Goal: Information Seeking & Learning: Learn about a topic

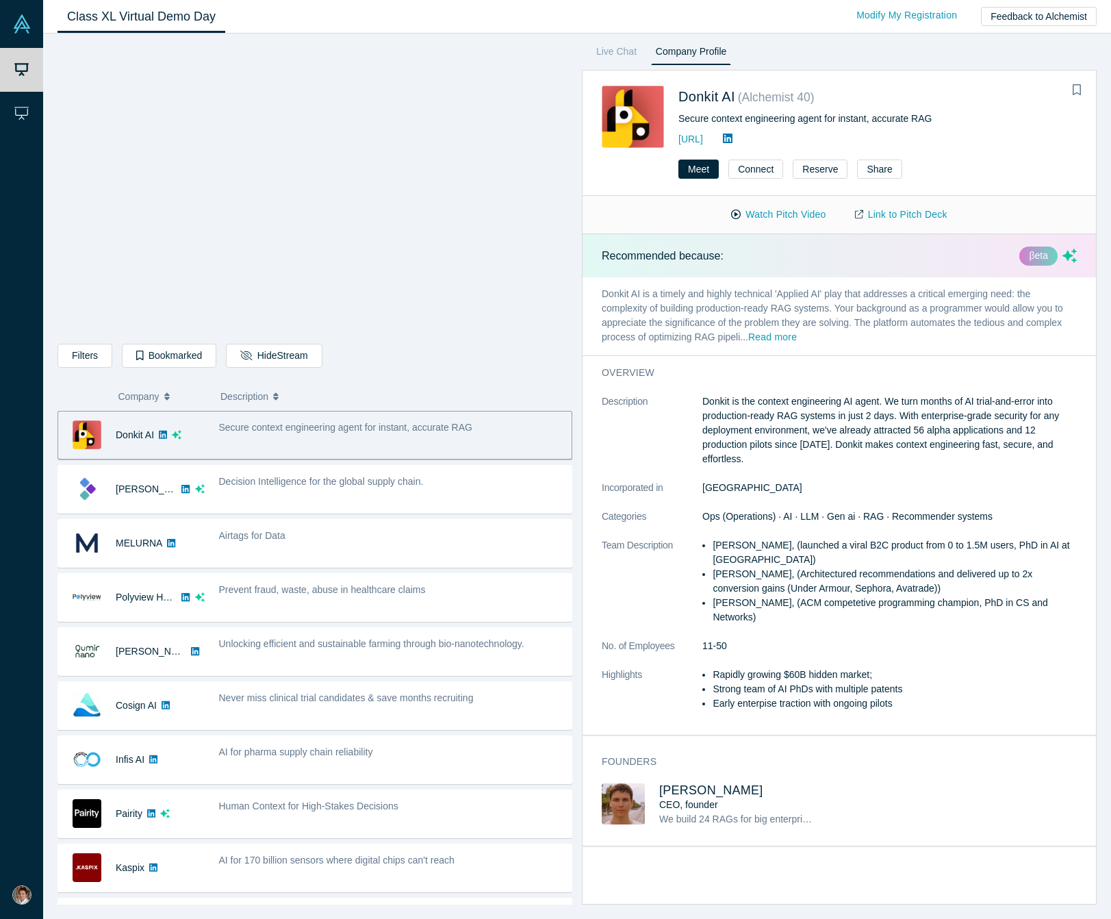
click at [121, 429] on div "Donkit AI" at bounding box center [135, 434] width 38 height 47
click at [764, 189] on div "Meet Connect Reserve Share" at bounding box center [840, 174] width 514 height 43
click at [757, 212] on button "Watch Pitch Video" at bounding box center [778, 215] width 123 height 24
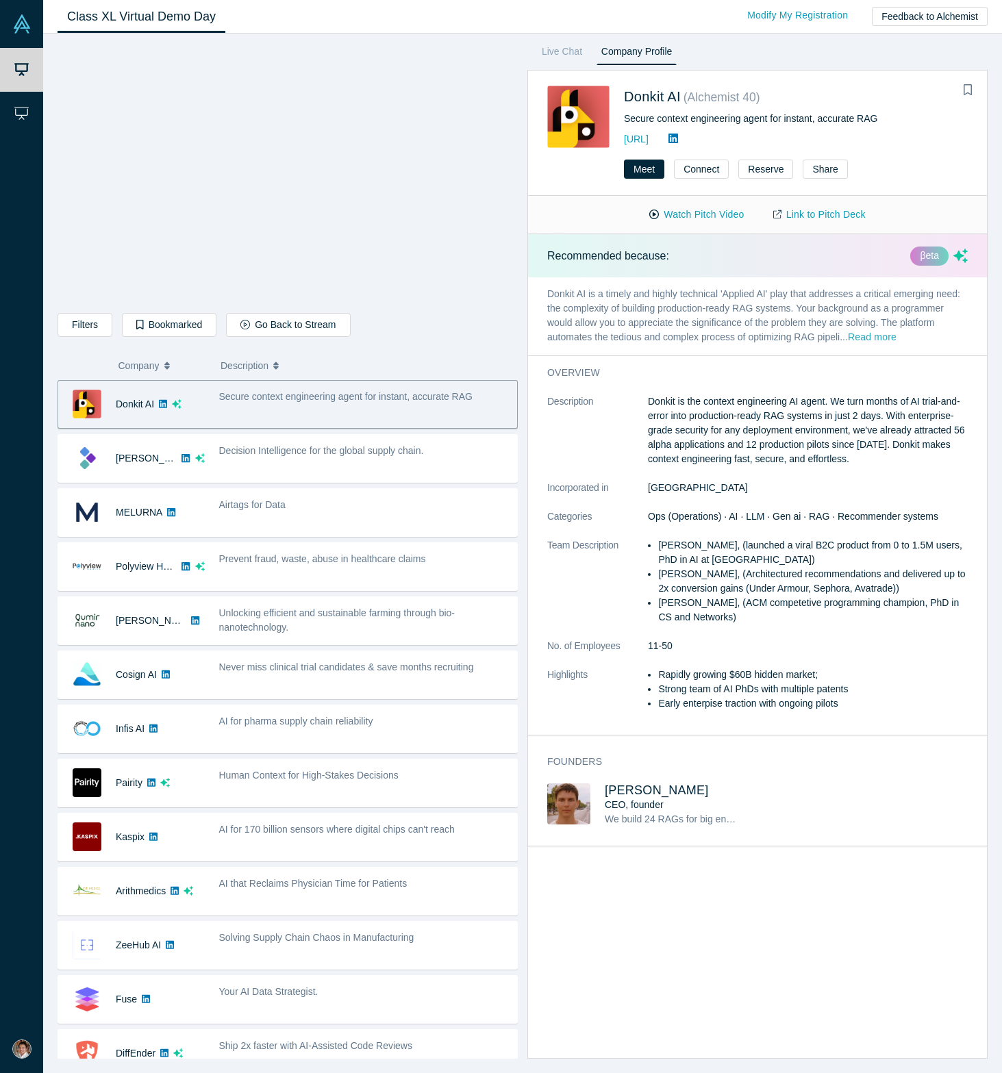
click at [885, 334] on button "Read more" at bounding box center [872, 338] width 49 height 16
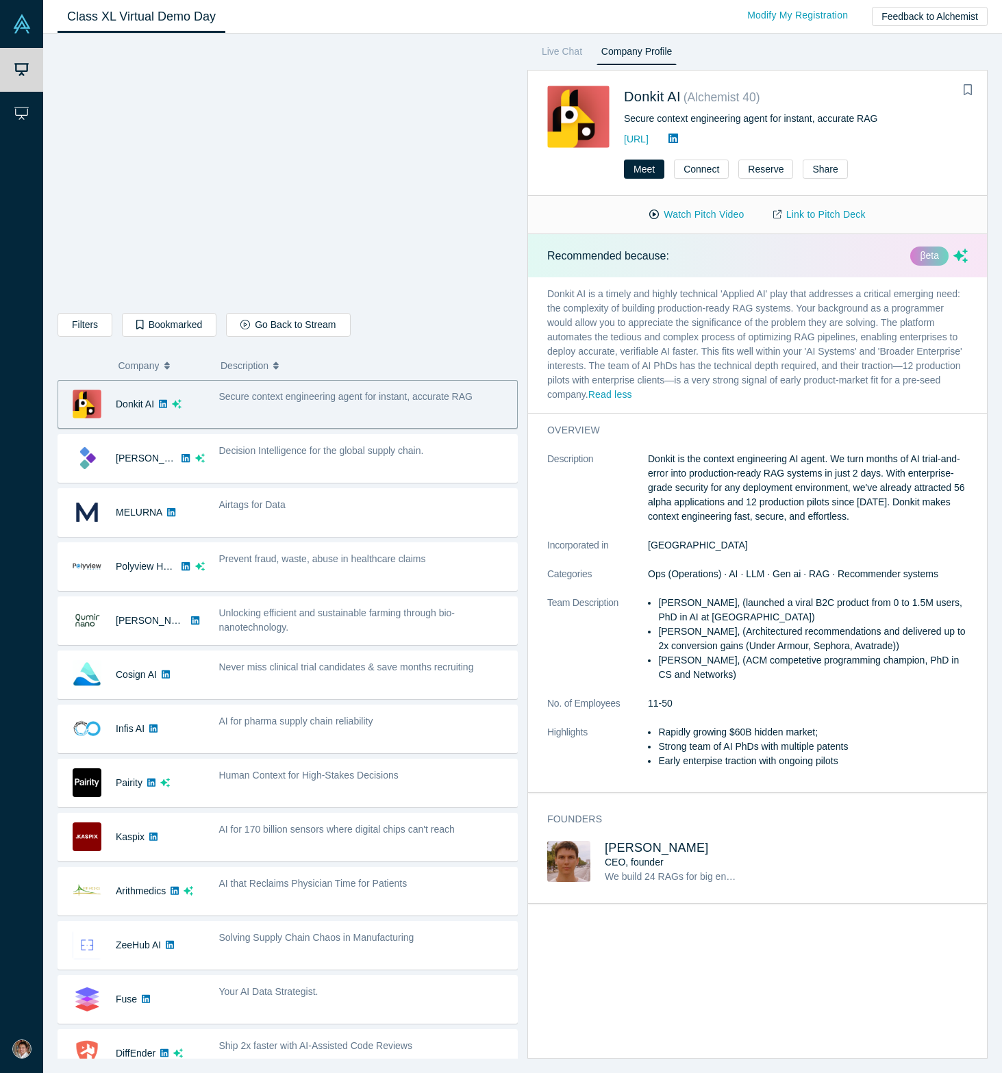
click at [646, 460] on dt "Description" at bounding box center [597, 495] width 101 height 86
drag, startPoint x: 646, startPoint y: 460, endPoint x: 913, endPoint y: 518, distance: 272.6
click at [913, 518] on dl "Description Donkit is the context engineering AI agent. We turn months of AI tr…" at bounding box center [757, 617] width 420 height 331
copy dl "Donkit is the context engineering AI agent. We turn months of AI trial-and-erro…"
click at [648, 138] on link "[URL]" at bounding box center [636, 139] width 25 height 11
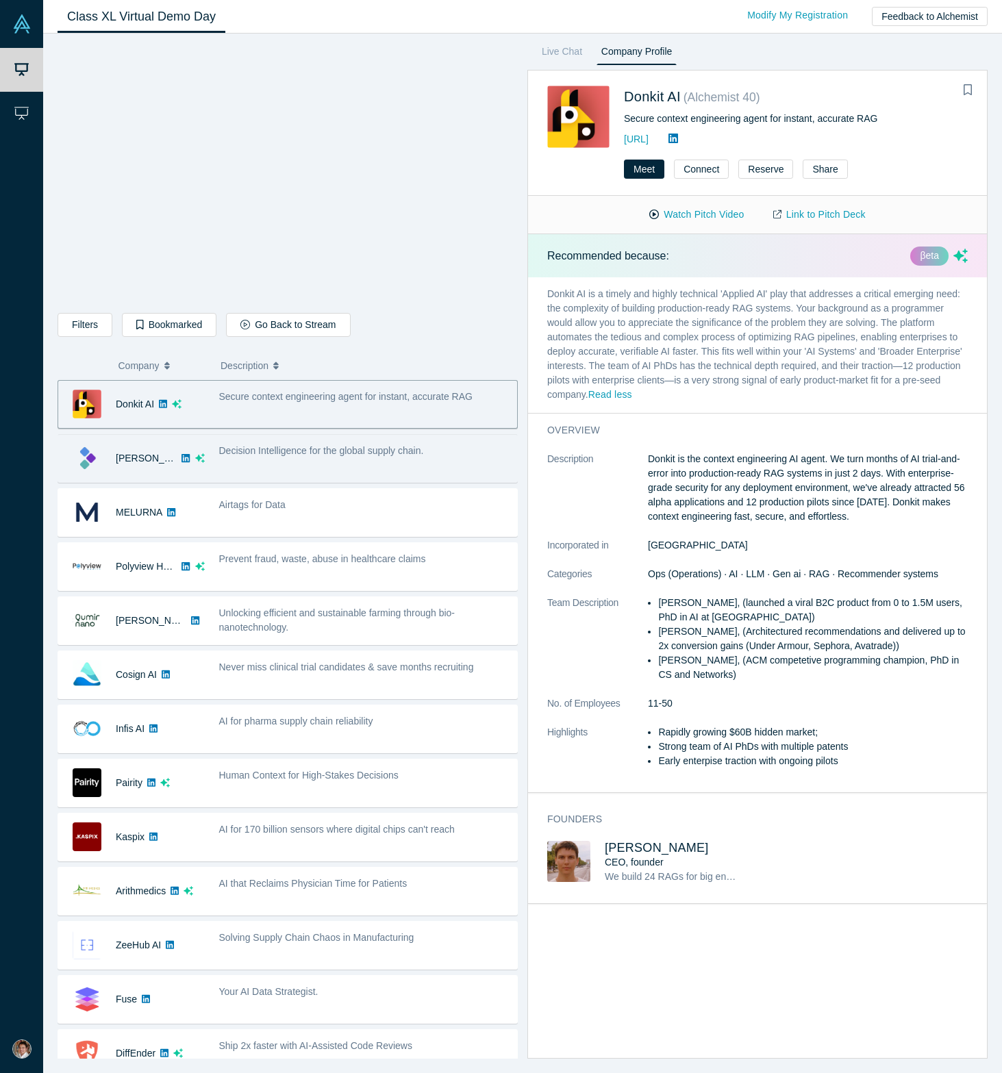
click at [242, 460] on div "Decision Intelligence for the global supply chain." at bounding box center [364, 458] width 305 height 43
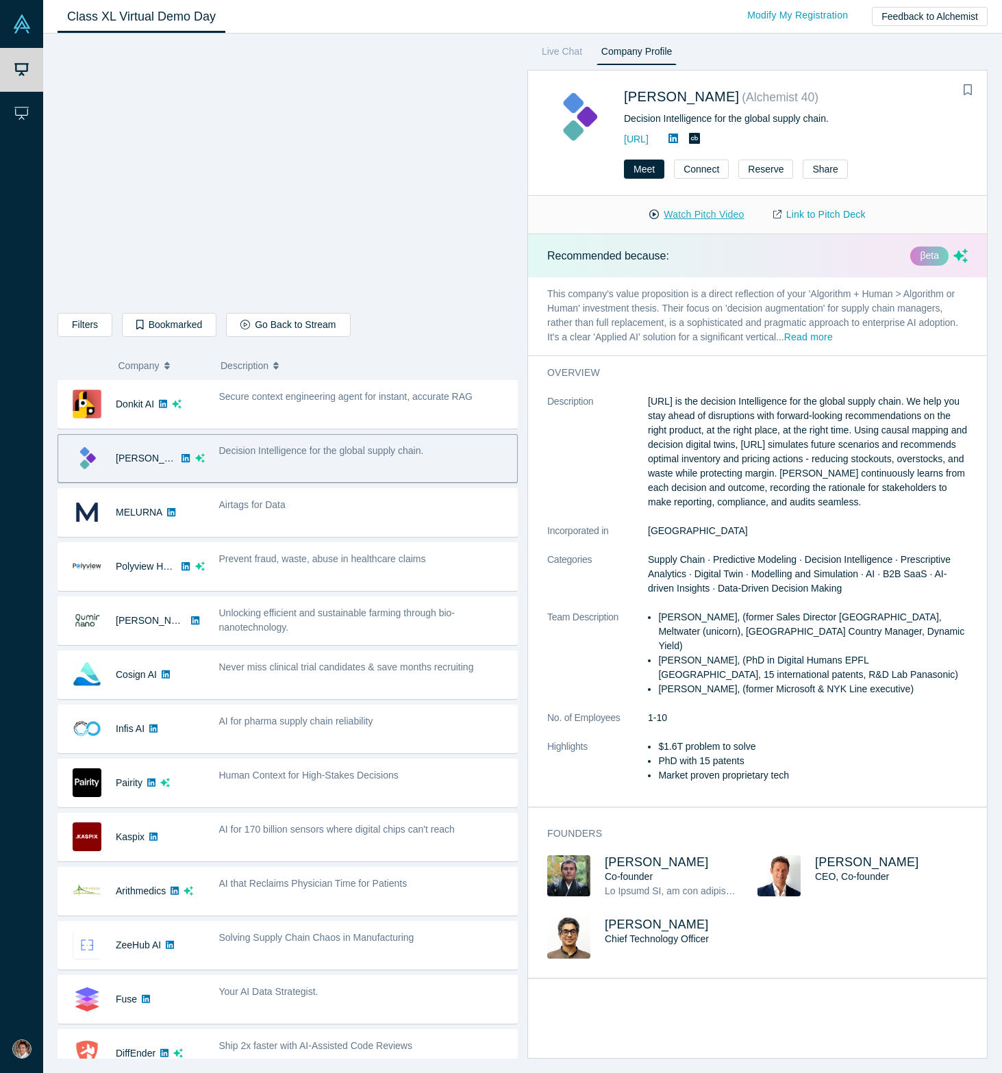
click at [666, 215] on button "Watch Pitch Video" at bounding box center [696, 215] width 123 height 24
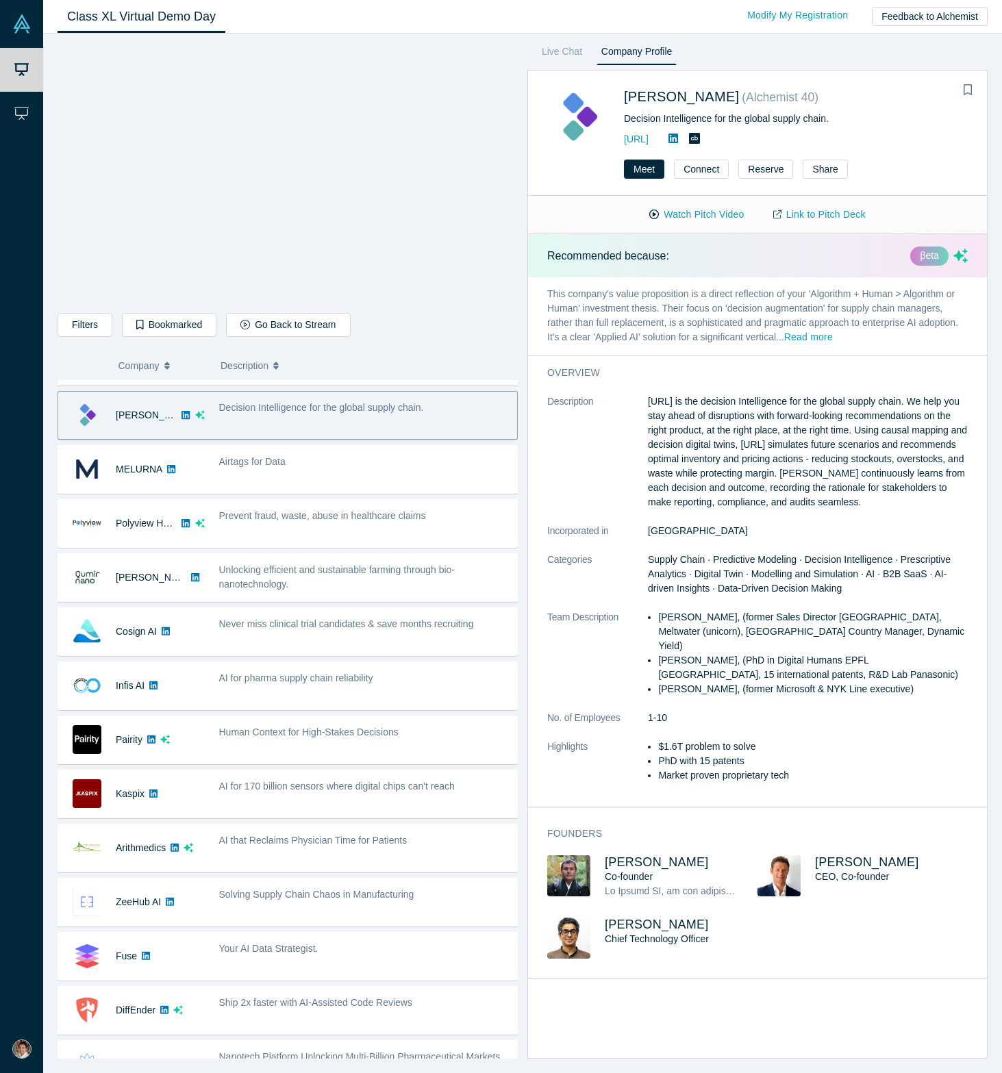
scroll to position [41, 0]
click at [654, 406] on p "[URL] is the decision Intelligence for the global supply chain. We help you sta…" at bounding box center [808, 451] width 320 height 115
drag, startPoint x: 646, startPoint y: 401, endPoint x: 746, endPoint y: 522, distance: 156.6
click at [746, 522] on dl "Description [URL] is the decision Intelligence for the global supply chain. We …" at bounding box center [757, 595] width 420 height 403
copy dl "[URL] is the decision Intelligence for the global supply chain. We help you sta…"
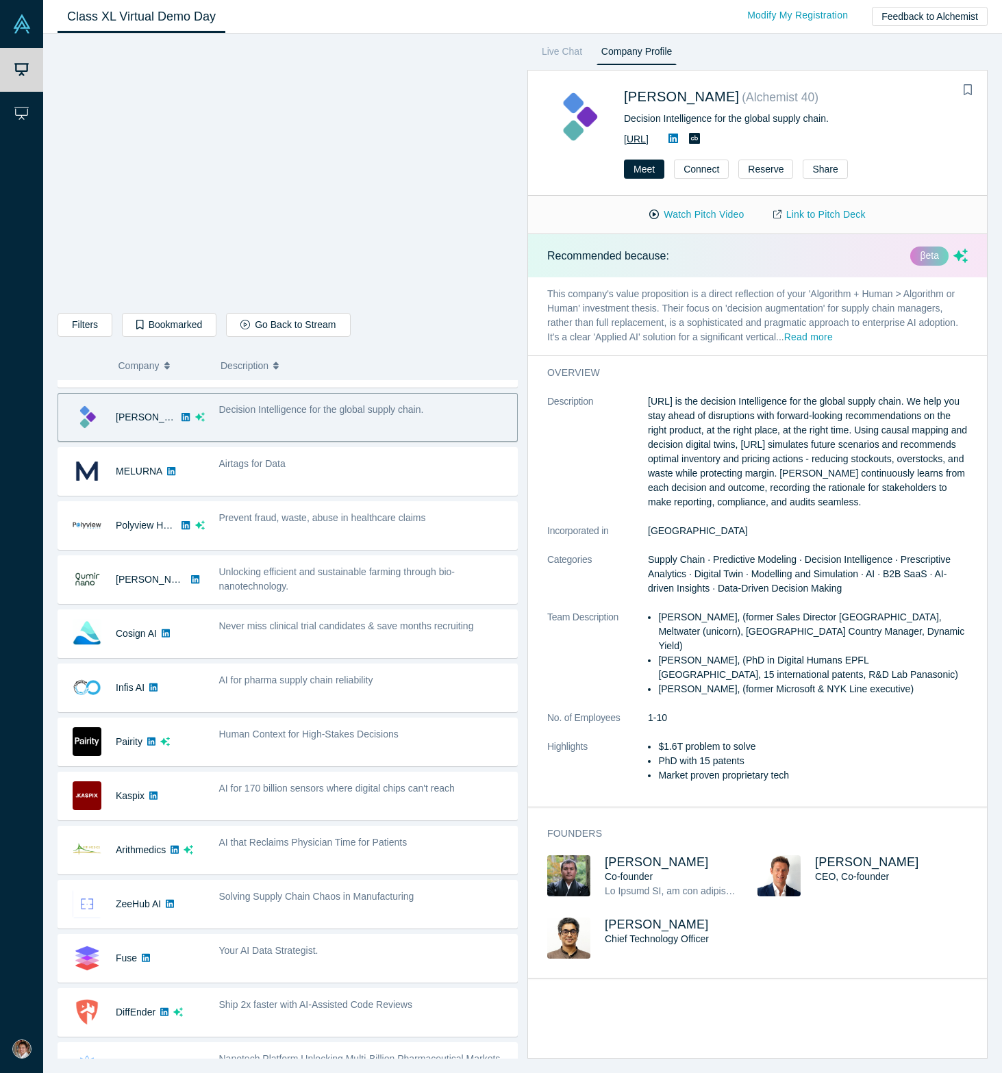
click at [644, 137] on link "[URL]" at bounding box center [636, 139] width 25 height 11
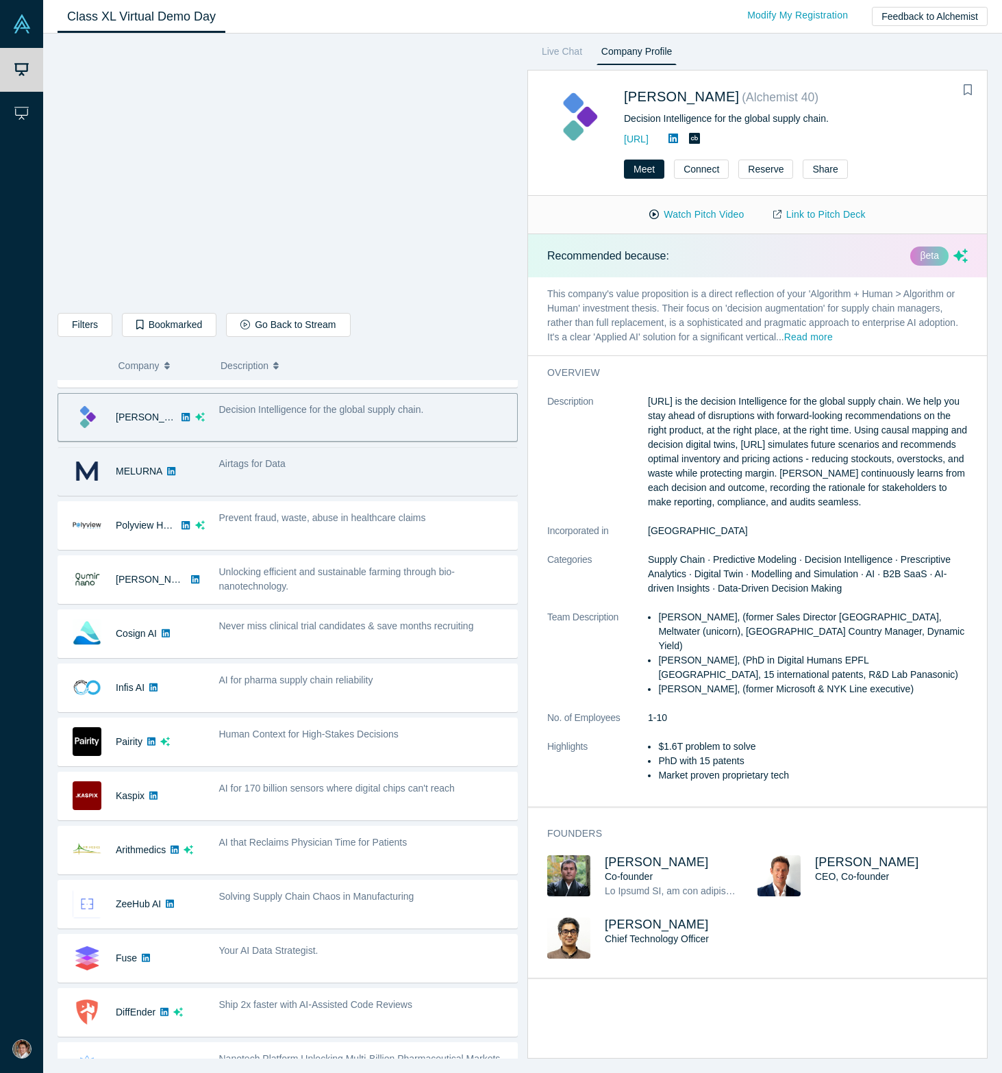
click at [296, 474] on div "Airtags for Data" at bounding box center [364, 471] width 305 height 43
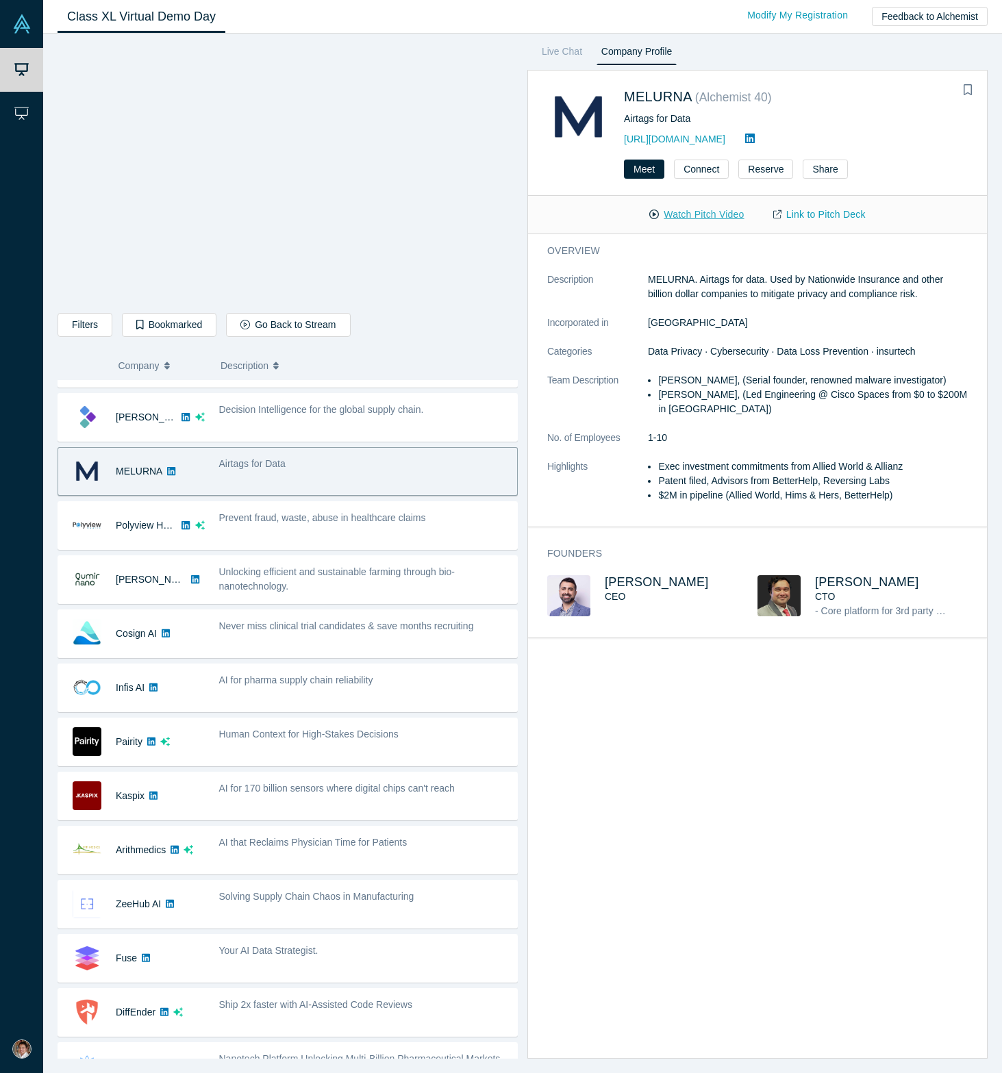
click at [685, 218] on button "Watch Pitch Video" at bounding box center [696, 215] width 123 height 24
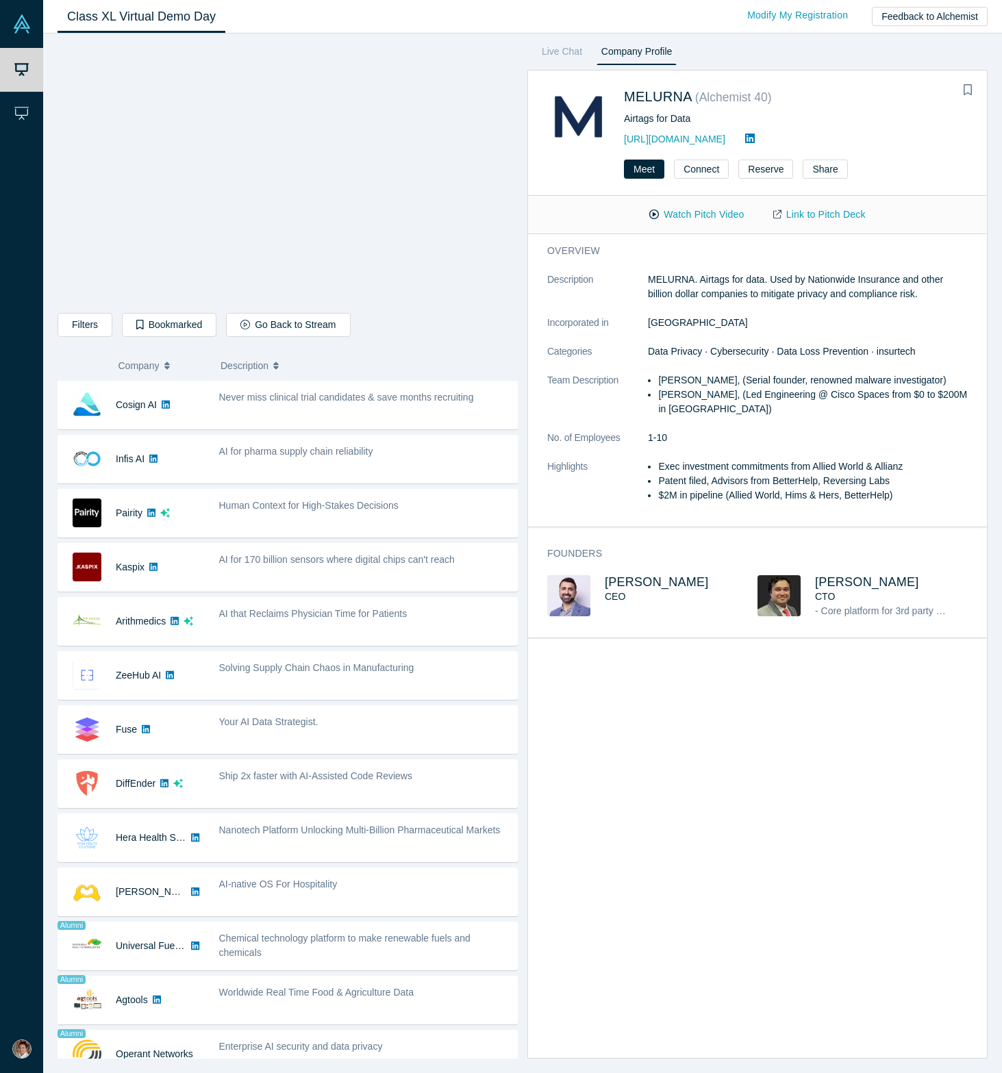
scroll to position [273, 0]
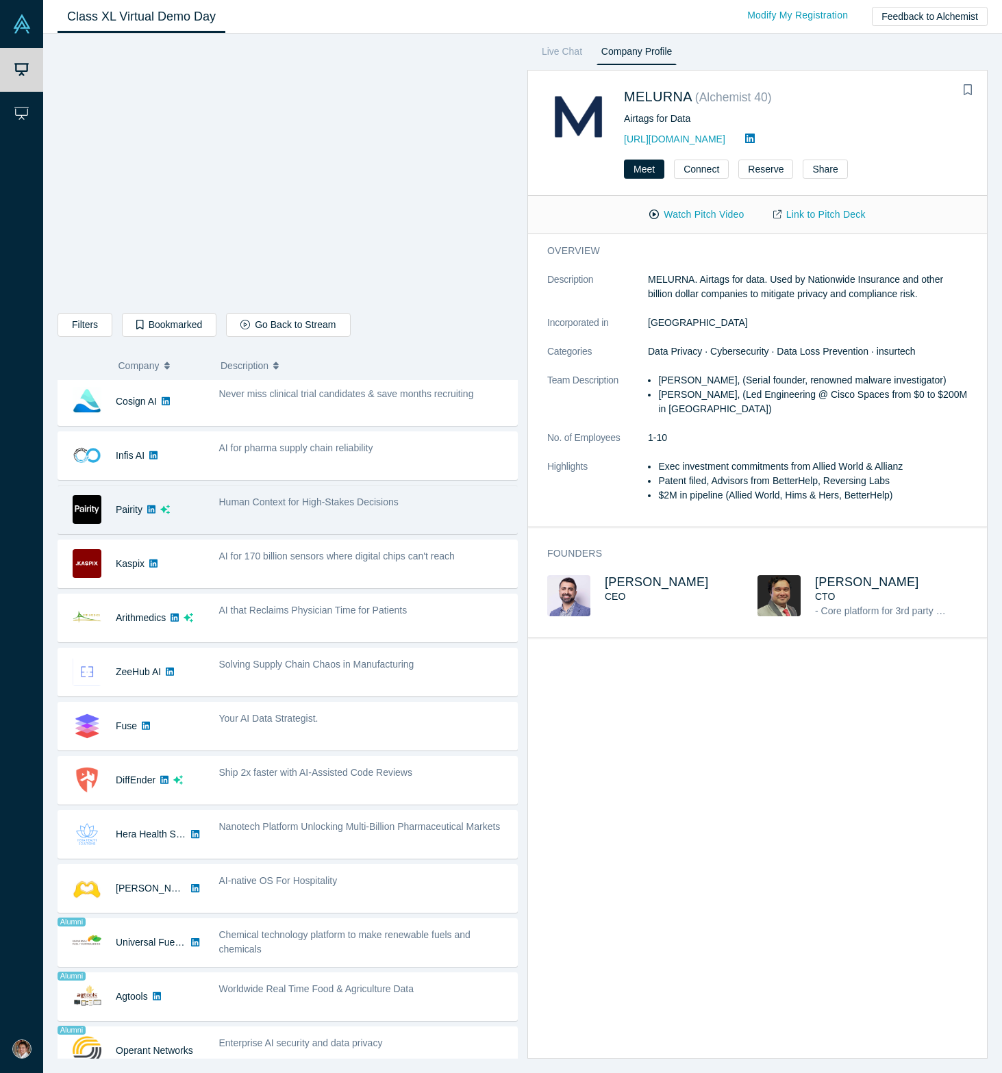
click at [372, 507] on span "Human Context for High-Stakes Decisions" at bounding box center [308, 501] width 179 height 11
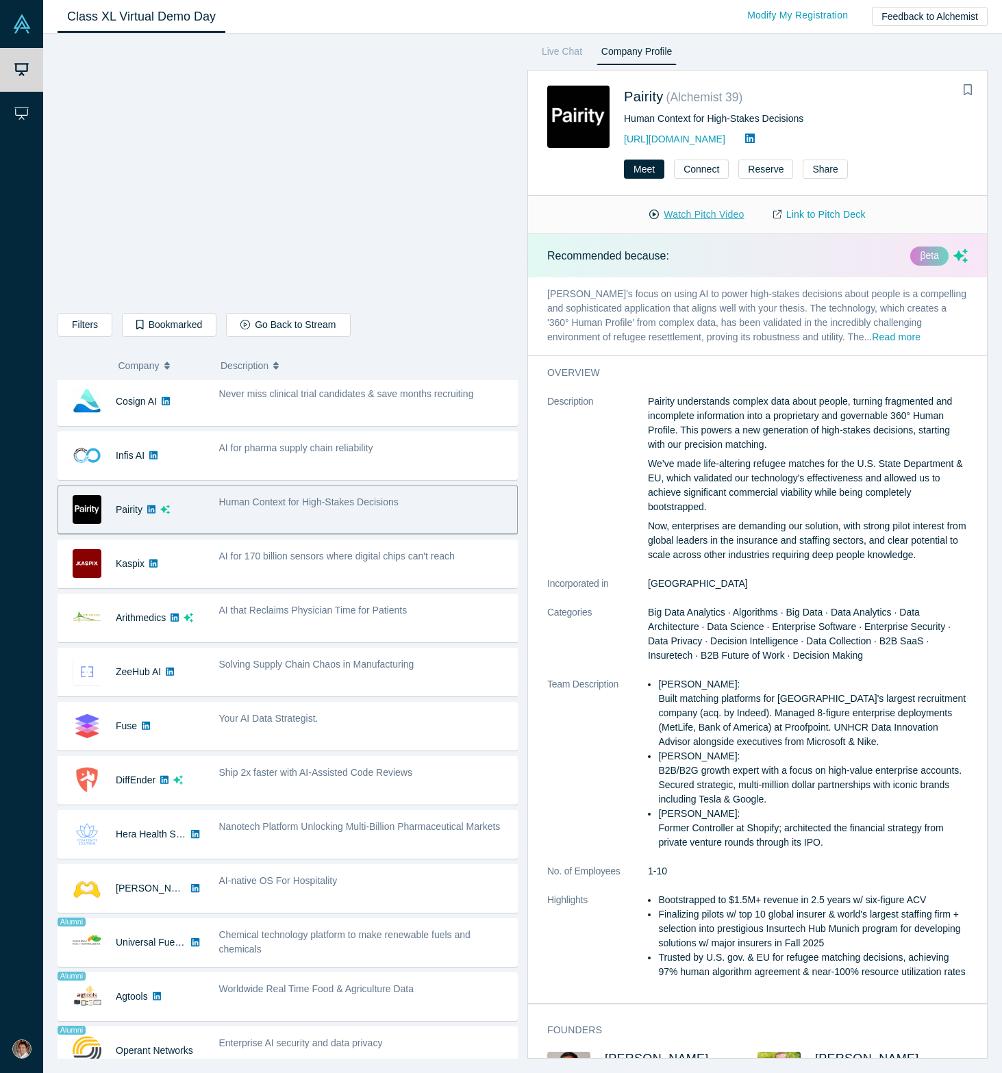
click at [658, 208] on button "Watch Pitch Video" at bounding box center [696, 215] width 123 height 24
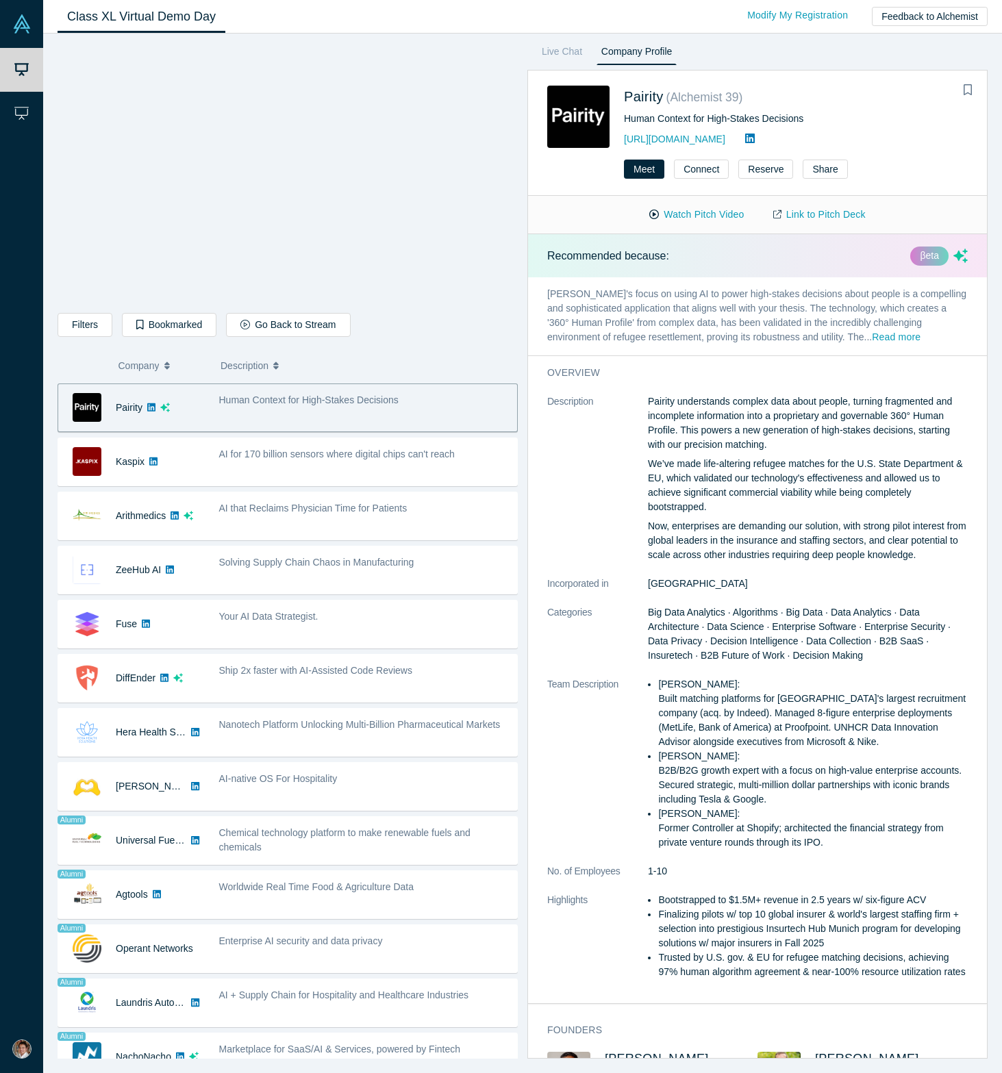
scroll to position [376, 0]
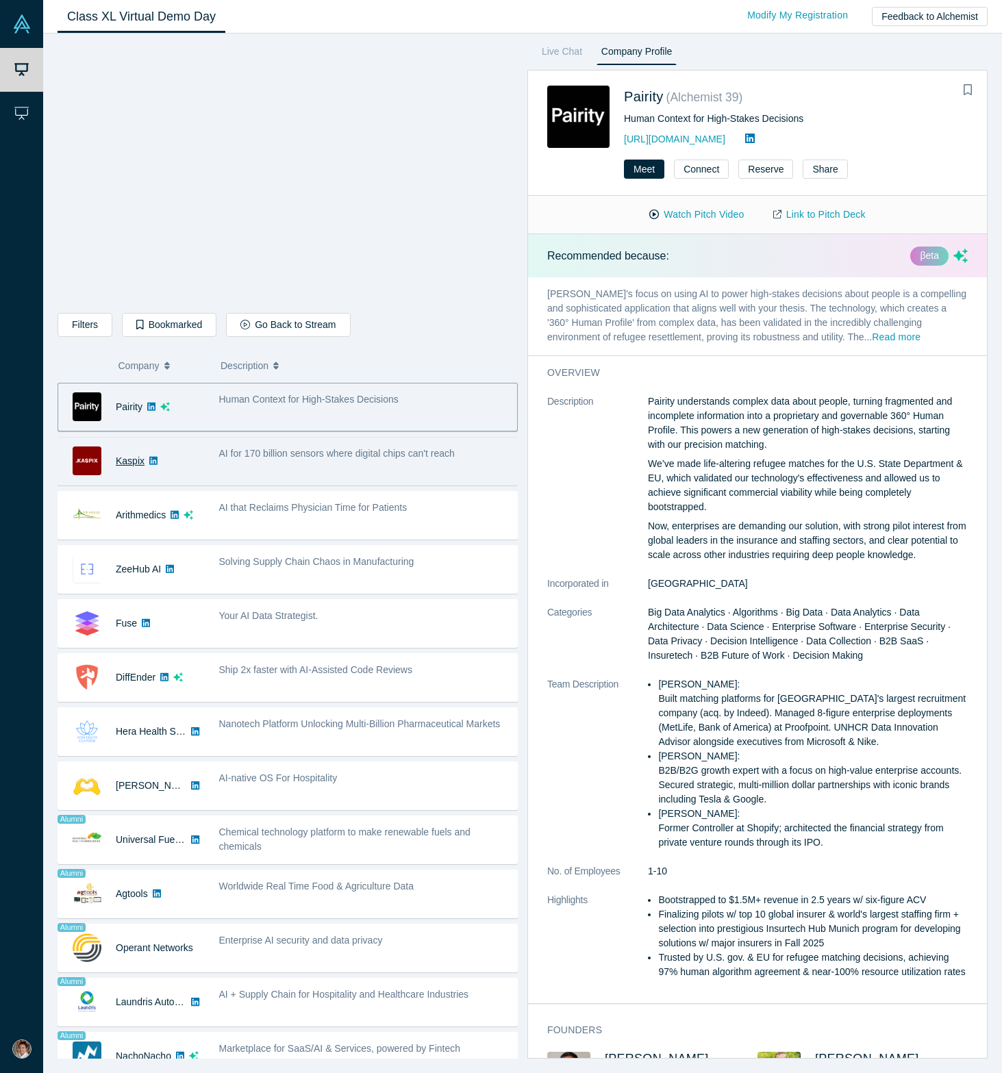
click at [117, 456] on link "Kaspix" at bounding box center [130, 460] width 29 height 11
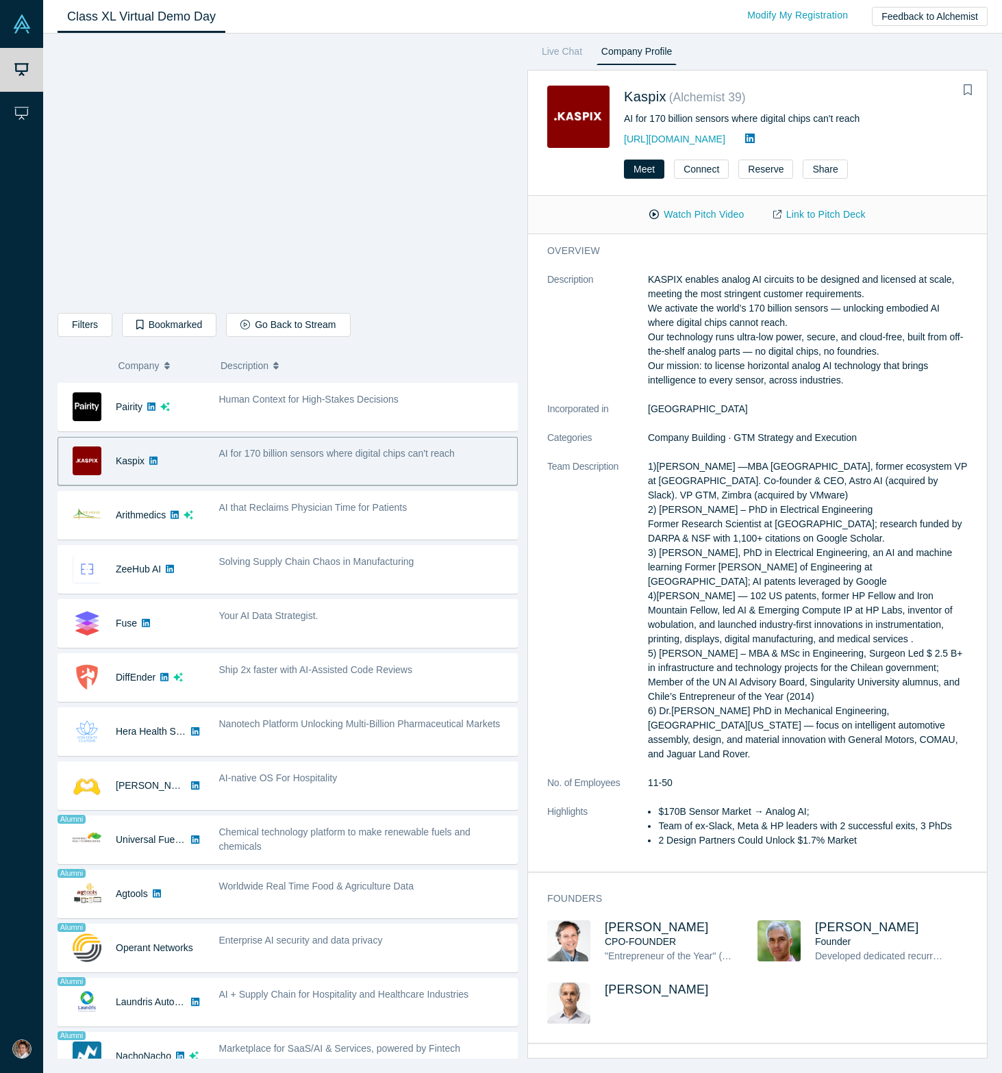
click at [385, 453] on span "AI for 170 billion sensors where digital chips can't reach" at bounding box center [337, 453] width 236 height 11
click at [372, 457] on span "AI for 170 billion sensors where digital chips can't reach" at bounding box center [337, 453] width 236 height 11
click at [680, 220] on button "Watch Pitch Video" at bounding box center [696, 215] width 123 height 24
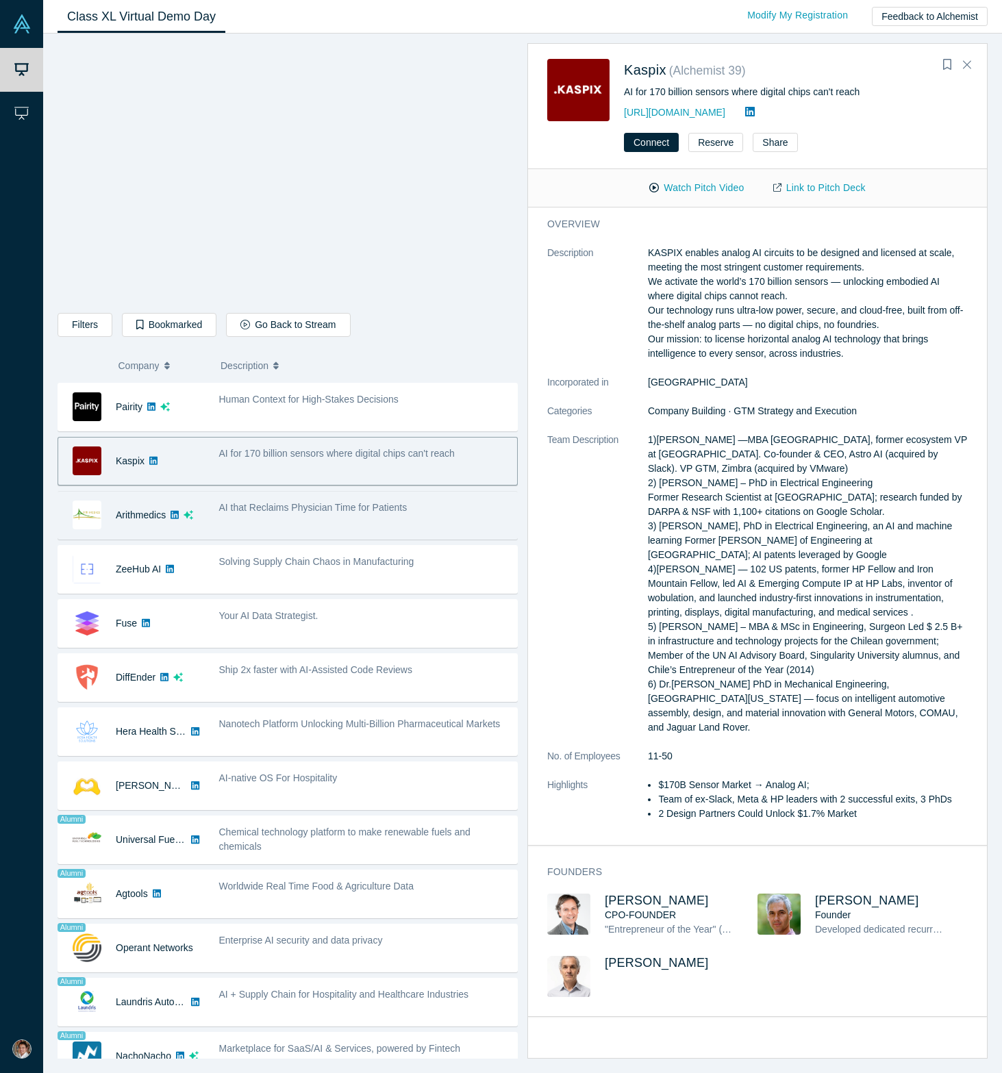
click at [305, 501] on div "AI that Reclaims Physician Time for Patients" at bounding box center [364, 508] width 291 height 14
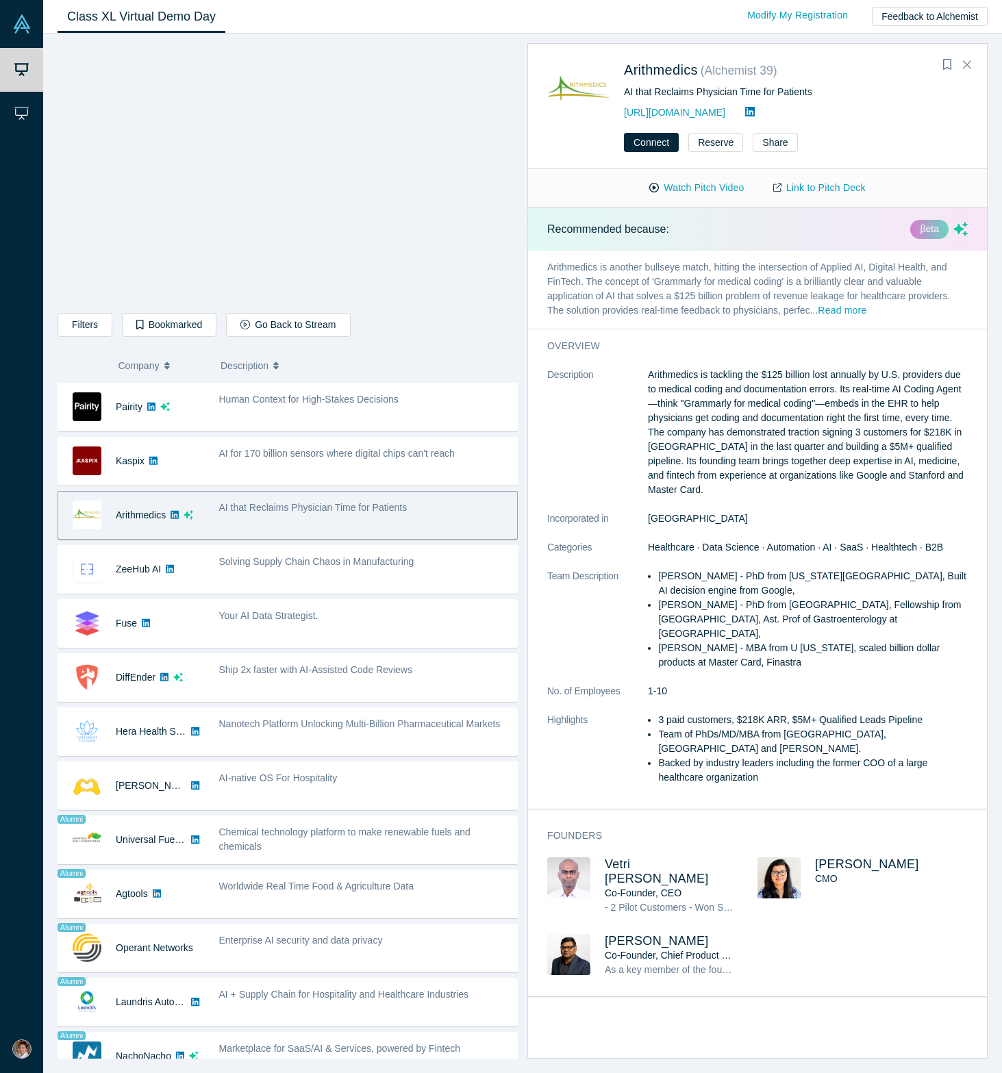
scroll to position [386, 0]
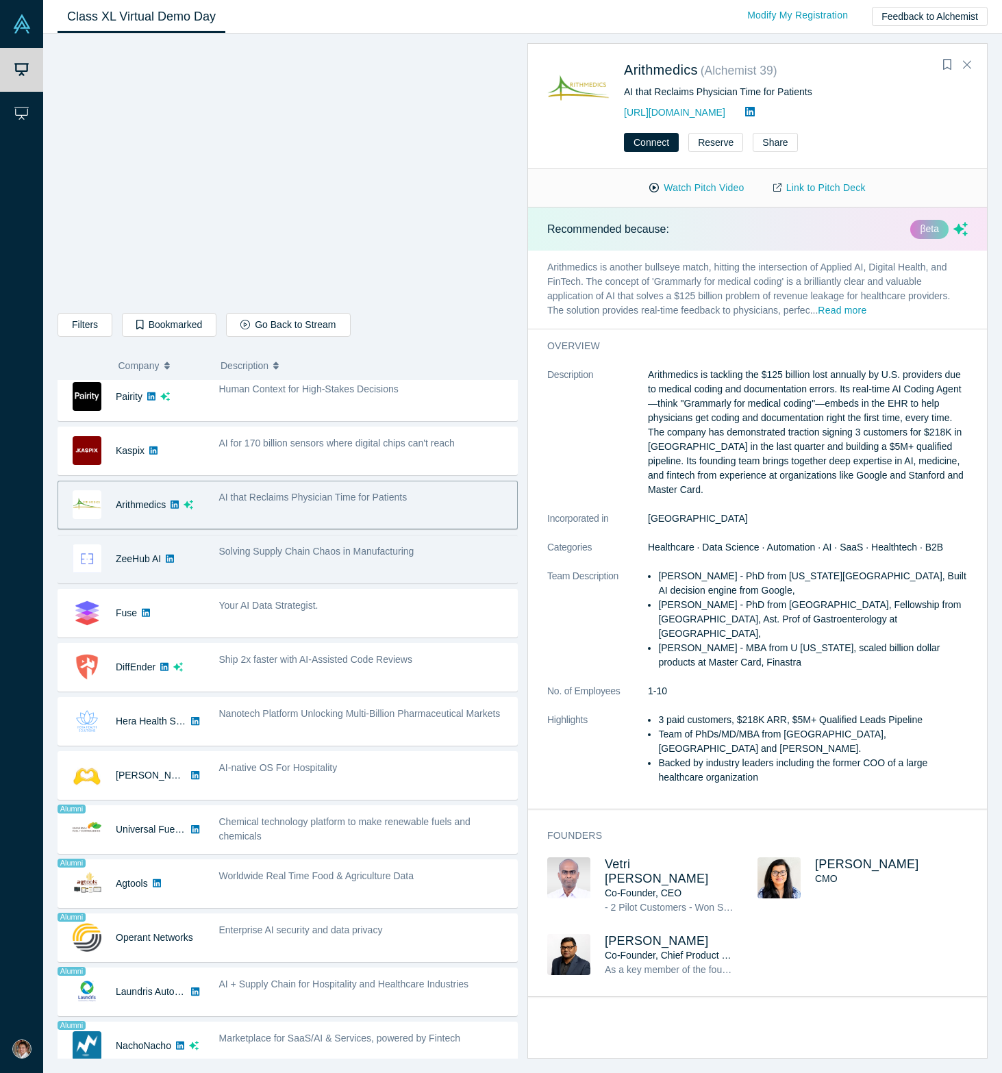
click at [296, 544] on div "Solving Supply Chain Chaos in Manufacturing" at bounding box center [364, 551] width 291 height 14
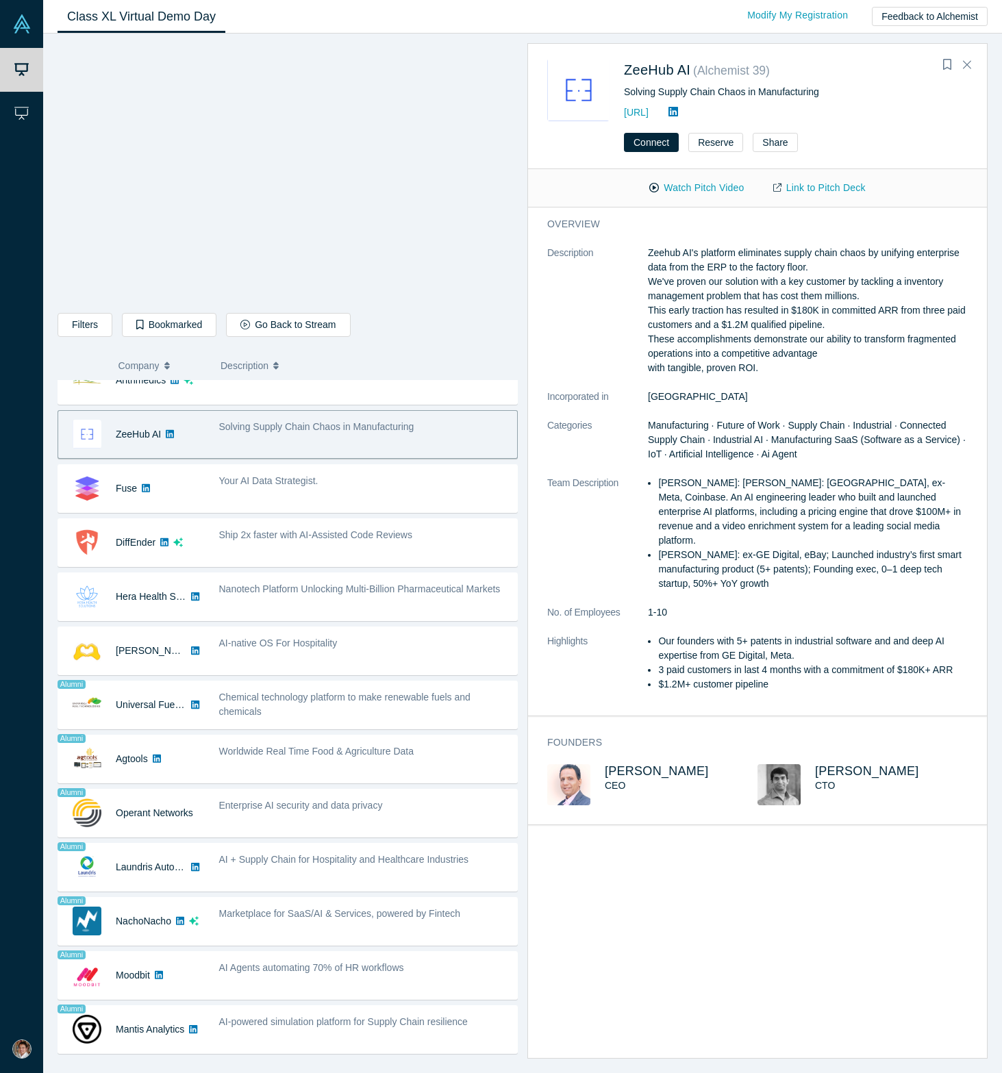
scroll to position [515, 0]
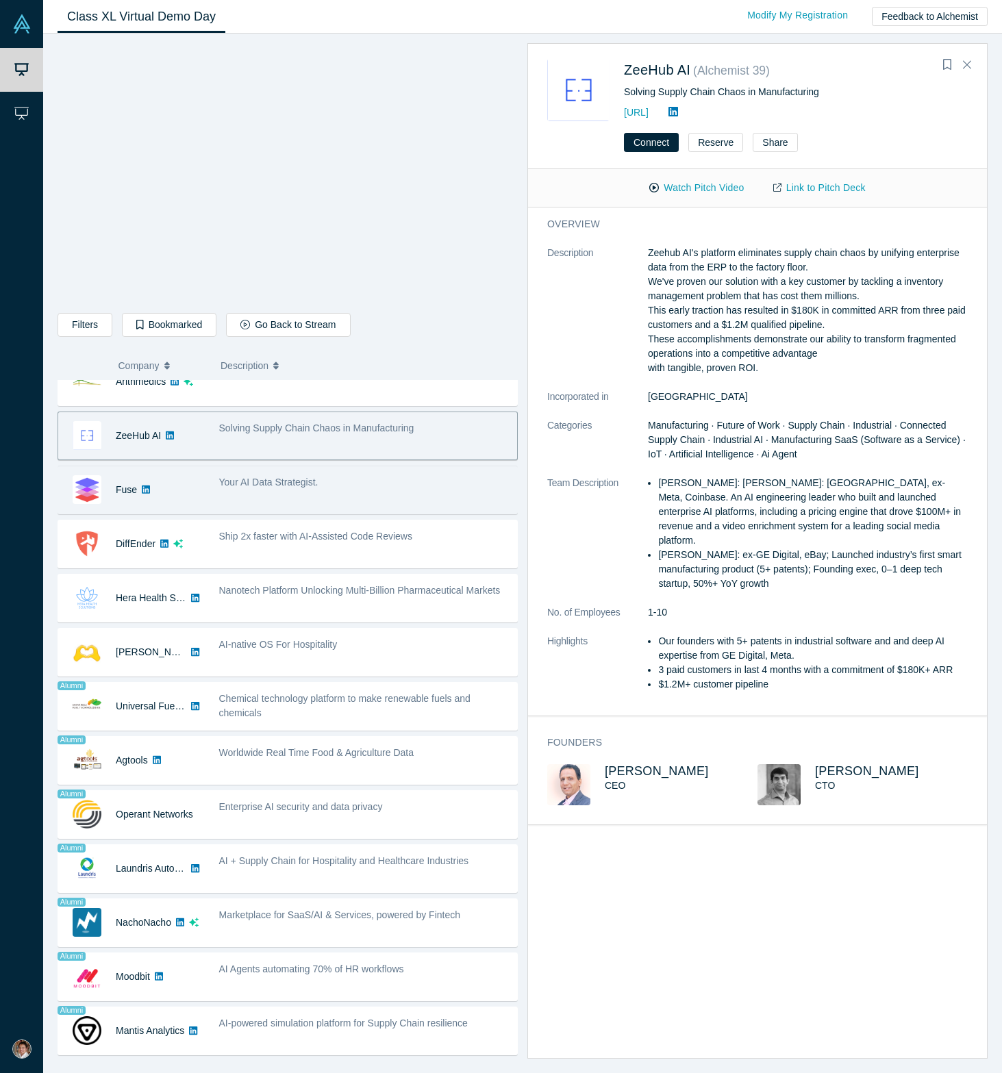
click at [365, 486] on div "Your AI Data Strategist." at bounding box center [364, 482] width 291 height 14
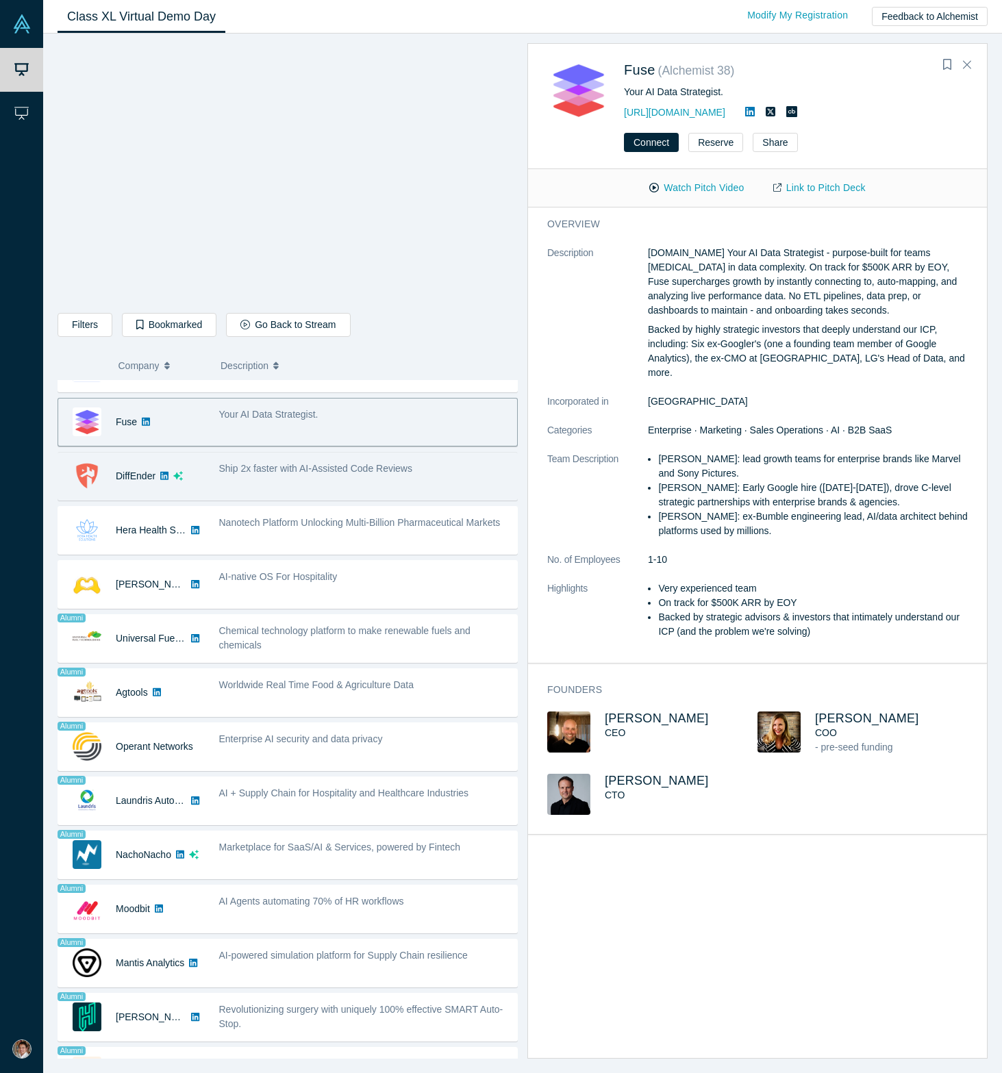
scroll to position [579, 0]
click at [369, 490] on div "Ship 2x faster with AI-Assisted Code Reviews" at bounding box center [364, 474] width 305 height 43
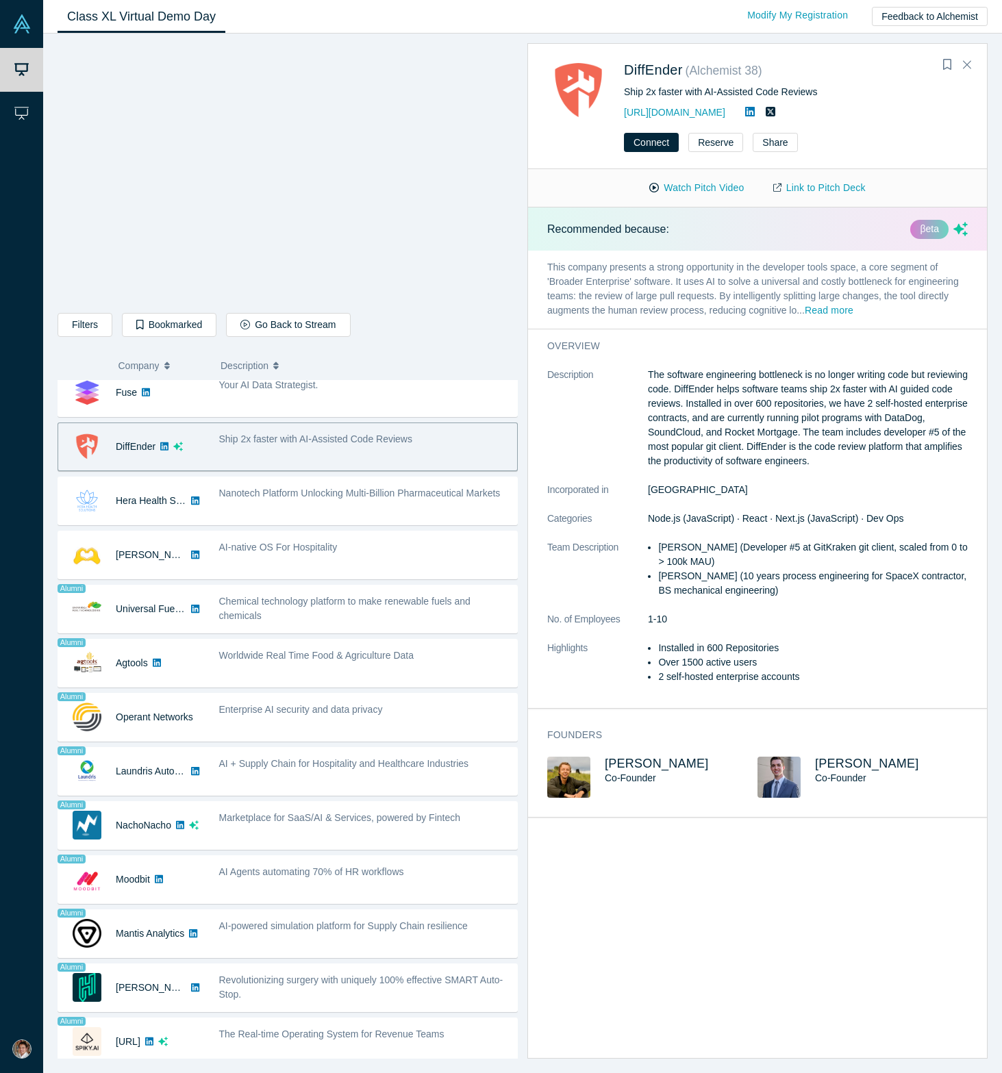
scroll to position [620, 0]
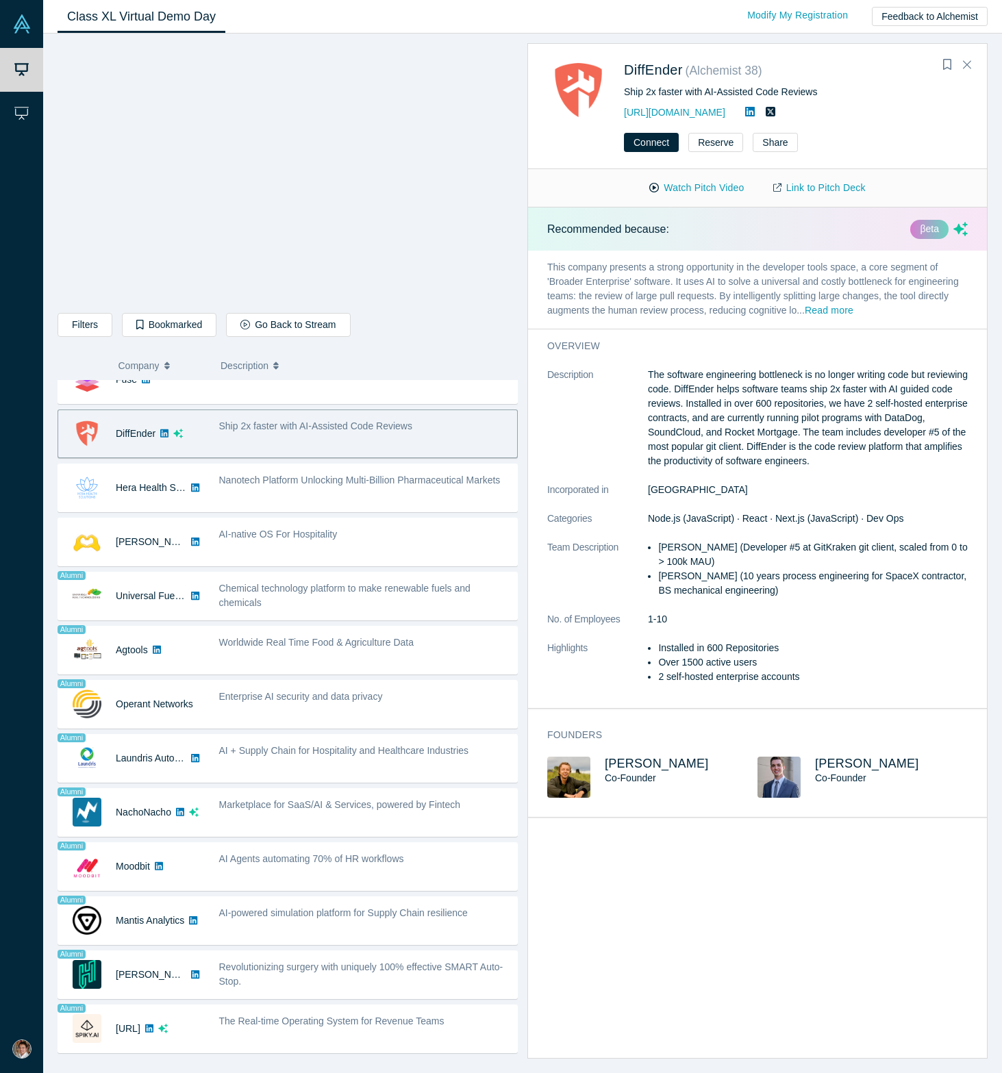
click at [653, 395] on p "The software engineering bottleneck is no longer writing code but reviewing cod…" at bounding box center [808, 418] width 320 height 101
click at [646, 375] on dt "Description" at bounding box center [597, 425] width 101 height 115
click at [718, 389] on p "The software engineering bottleneck is no longer writing code but reviewing cod…" at bounding box center [808, 418] width 320 height 101
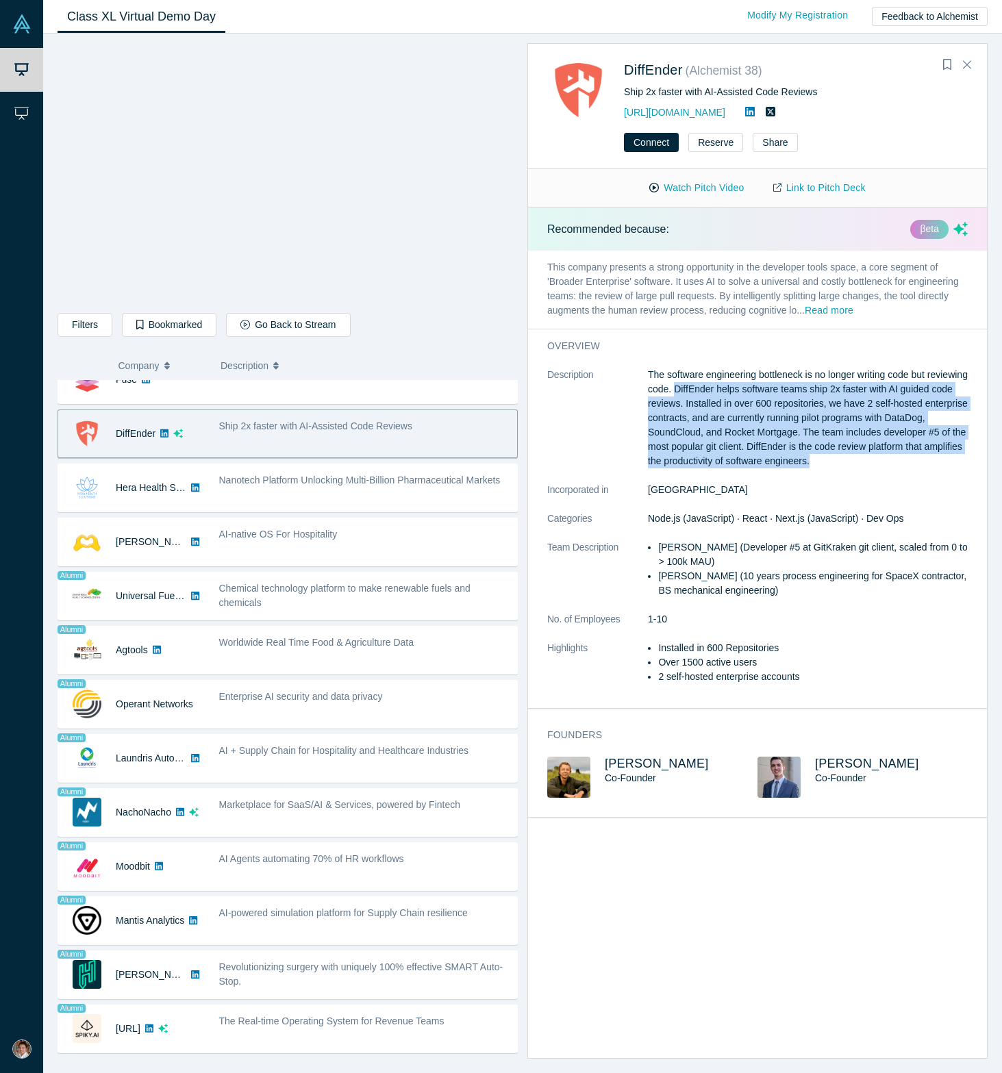
drag, startPoint x: 718, startPoint y: 390, endPoint x: 920, endPoint y: 466, distance: 216.0
click at [919, 466] on p "The software engineering bottleneck is no longer writing code but reviewing cod…" at bounding box center [808, 418] width 320 height 101
copy p "DiffEnder helps software teams ship 2x faster with AI guided code reviews. Inst…"
click at [690, 188] on button "Watch Pitch Video" at bounding box center [696, 188] width 123 height 24
click at [644, 114] on link "[URL][DOMAIN_NAME]" at bounding box center [674, 112] width 101 height 11
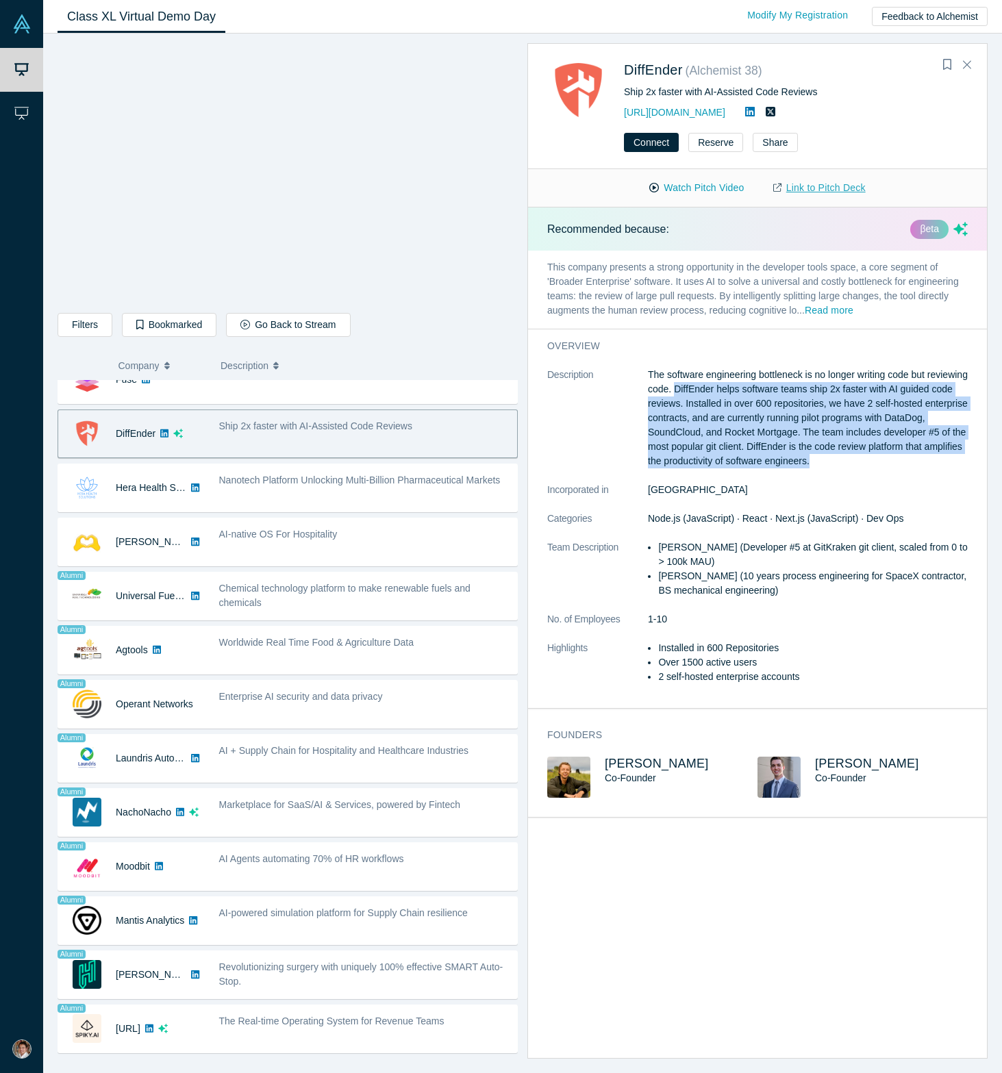
click at [807, 190] on link "Link to Pitch Deck" at bounding box center [819, 188] width 121 height 24
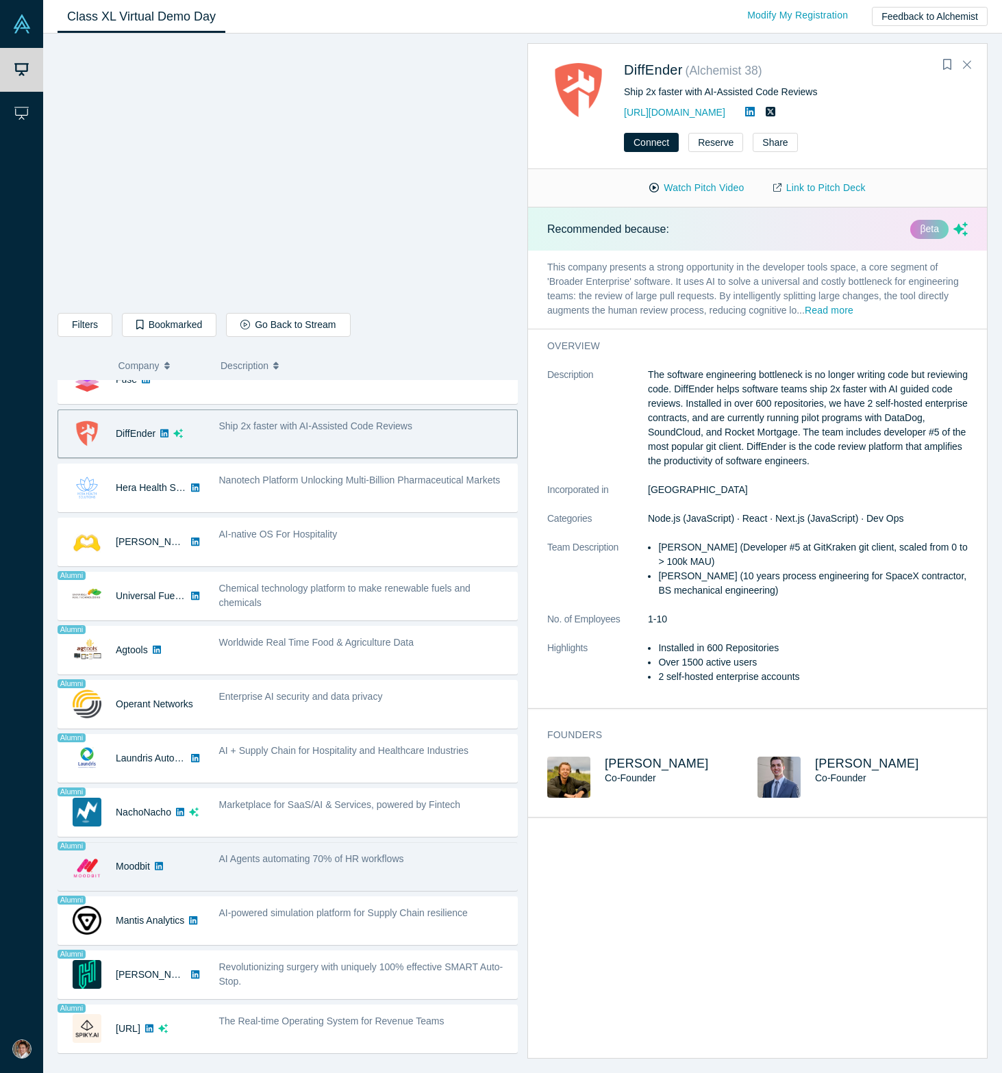
click at [386, 860] on span "AI Agents automating 70% of HR workflows" at bounding box center [311, 858] width 185 height 11
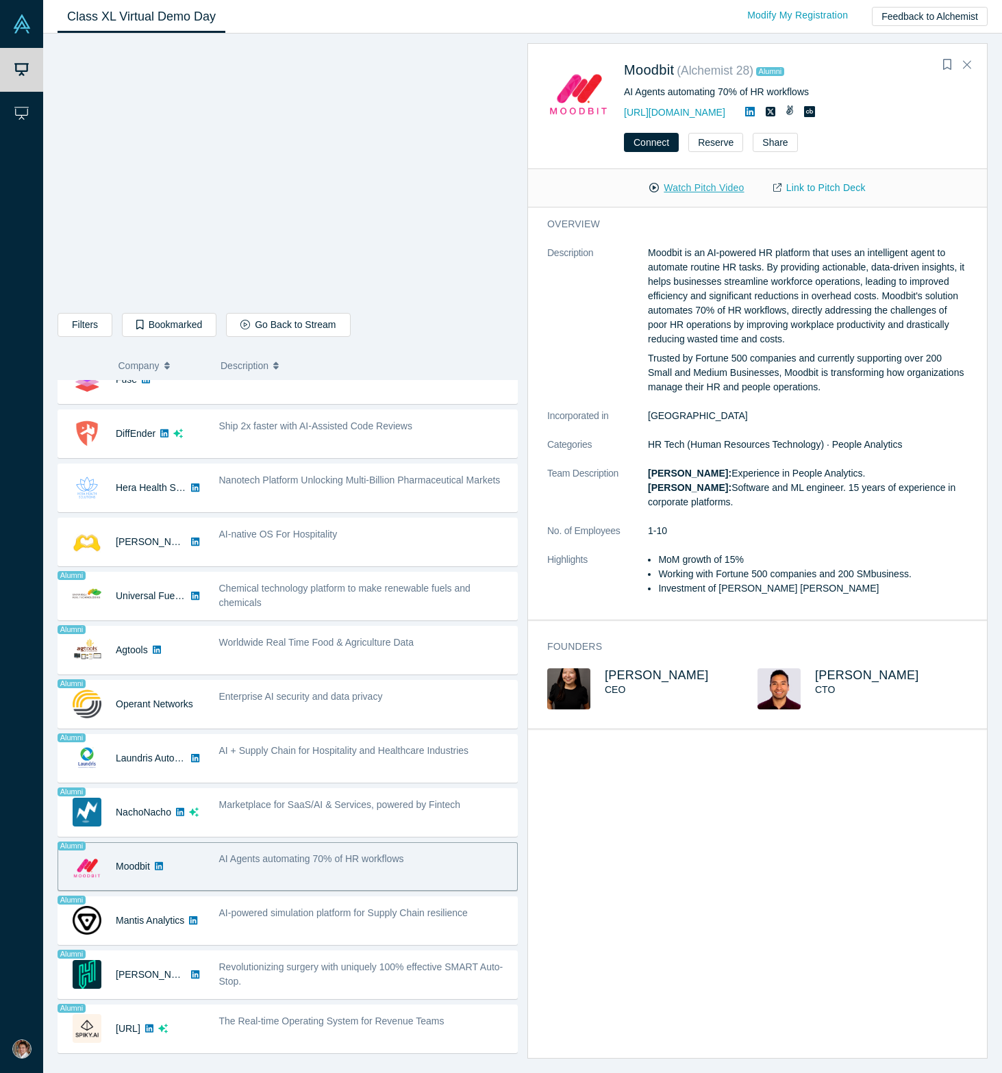
click at [721, 192] on button "Watch Pitch Video" at bounding box center [696, 188] width 123 height 24
click at [635, 176] on button "Watch Pitch Video" at bounding box center [696, 188] width 123 height 24
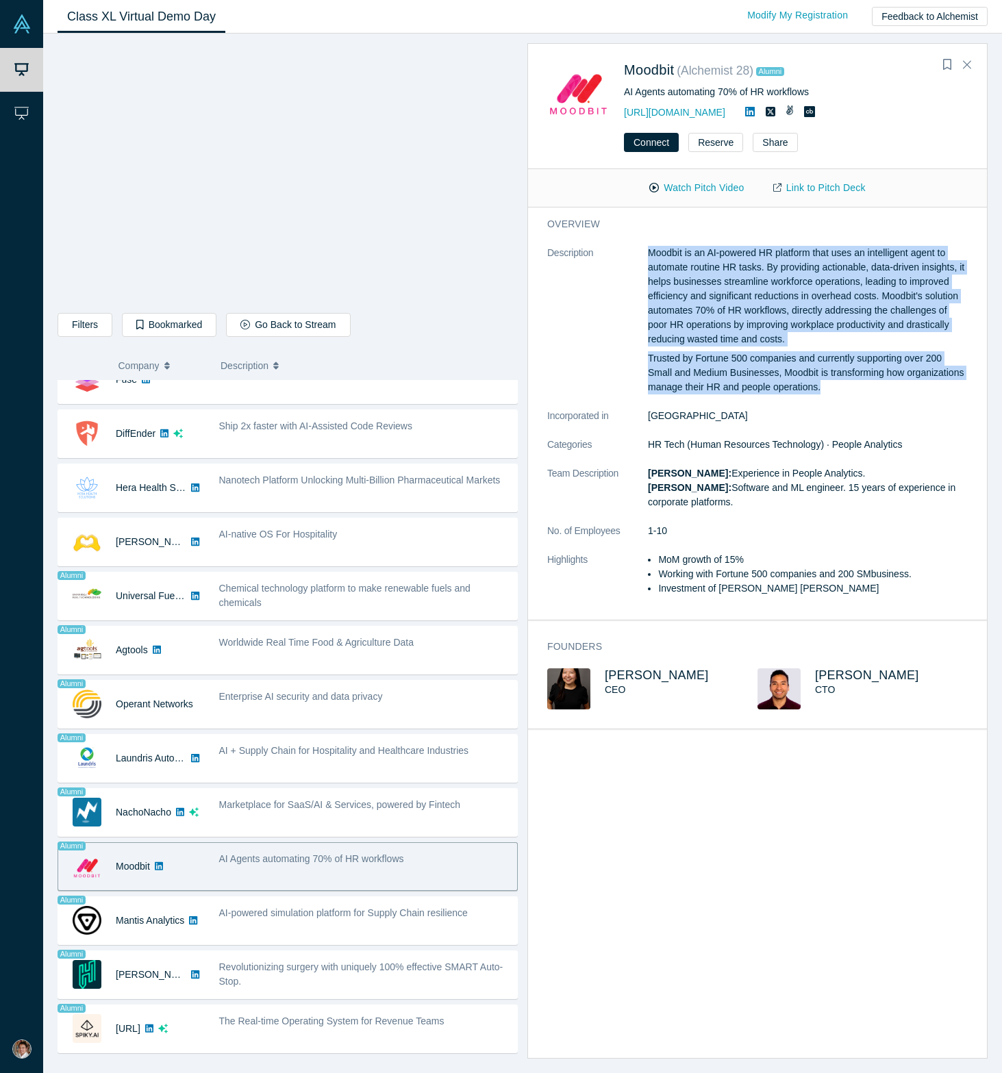
drag, startPoint x: 650, startPoint y: 252, endPoint x: 847, endPoint y: 391, distance: 241.3
click at [847, 391] on div "Moodbit is an AI-powered HR platform that uses an intelligent agent to automate…" at bounding box center [808, 320] width 320 height 149
copy div "Moodbit is an AI-powered HR platform that uses an intelligent agent to automate…"
click at [629, 670] on span "[PERSON_NAME]" at bounding box center [657, 675] width 104 height 14
click at [789, 187] on link "Link to Pitch Deck" at bounding box center [819, 188] width 121 height 24
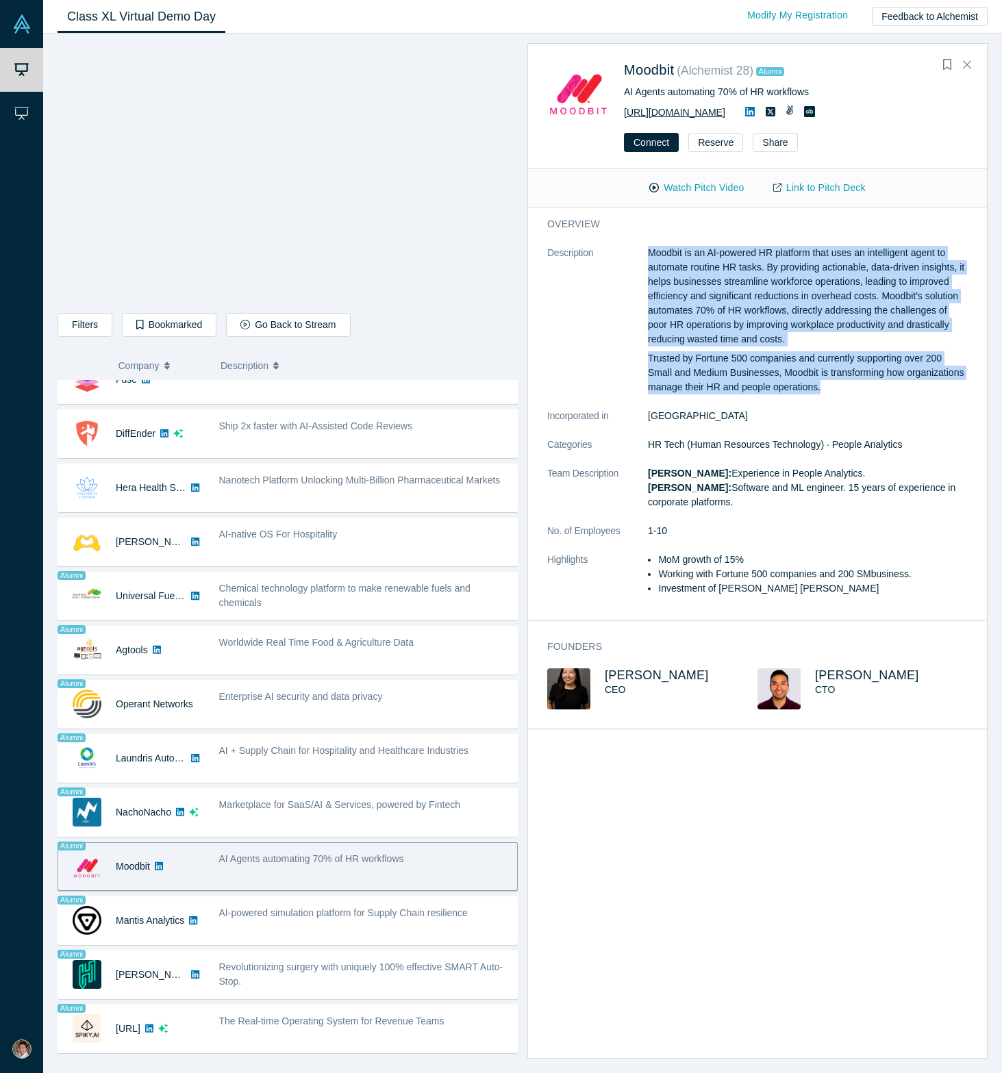
click at [659, 107] on link "[URL][DOMAIN_NAME]" at bounding box center [674, 112] width 101 height 11
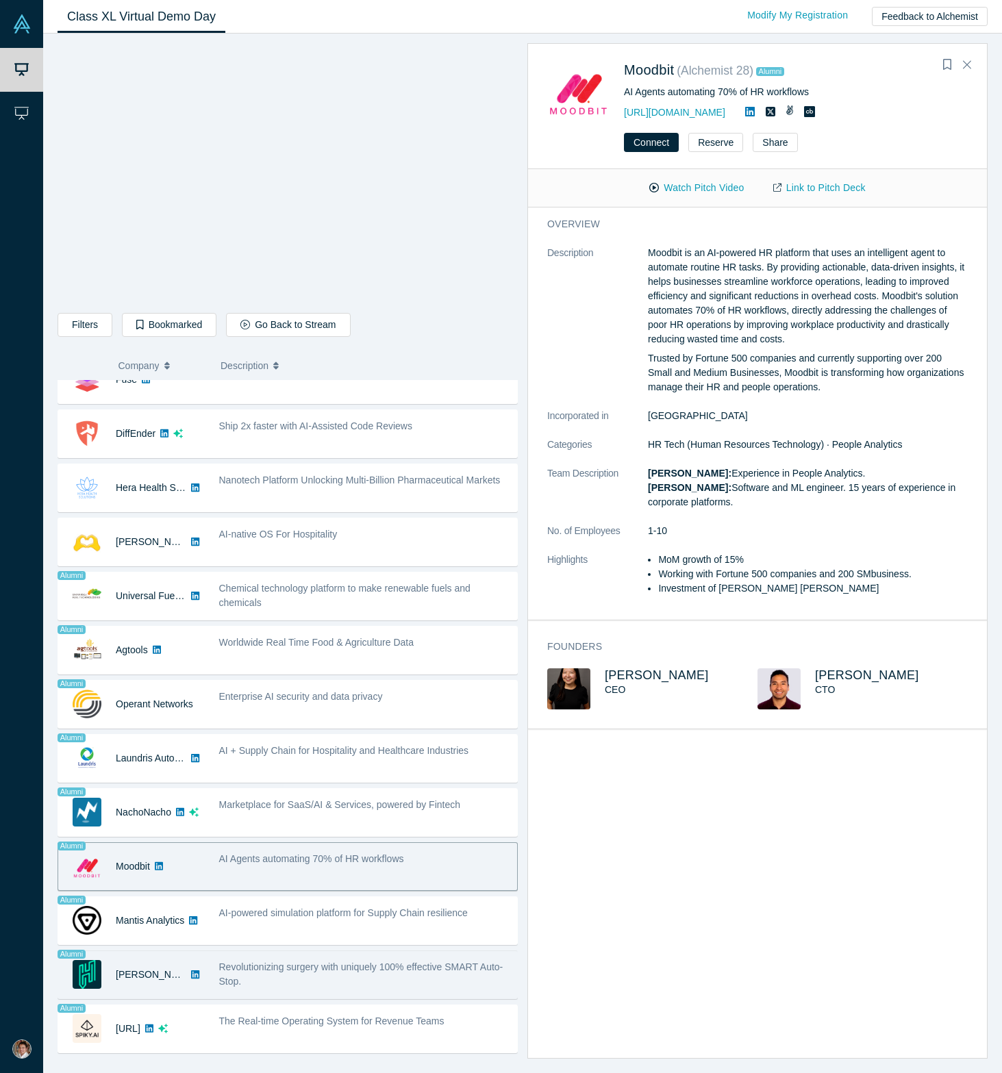
click at [296, 918] on div "Revolutionizing surgery with uniquely 100% effective SMART Auto-Stop." at bounding box center [364, 974] width 305 height 43
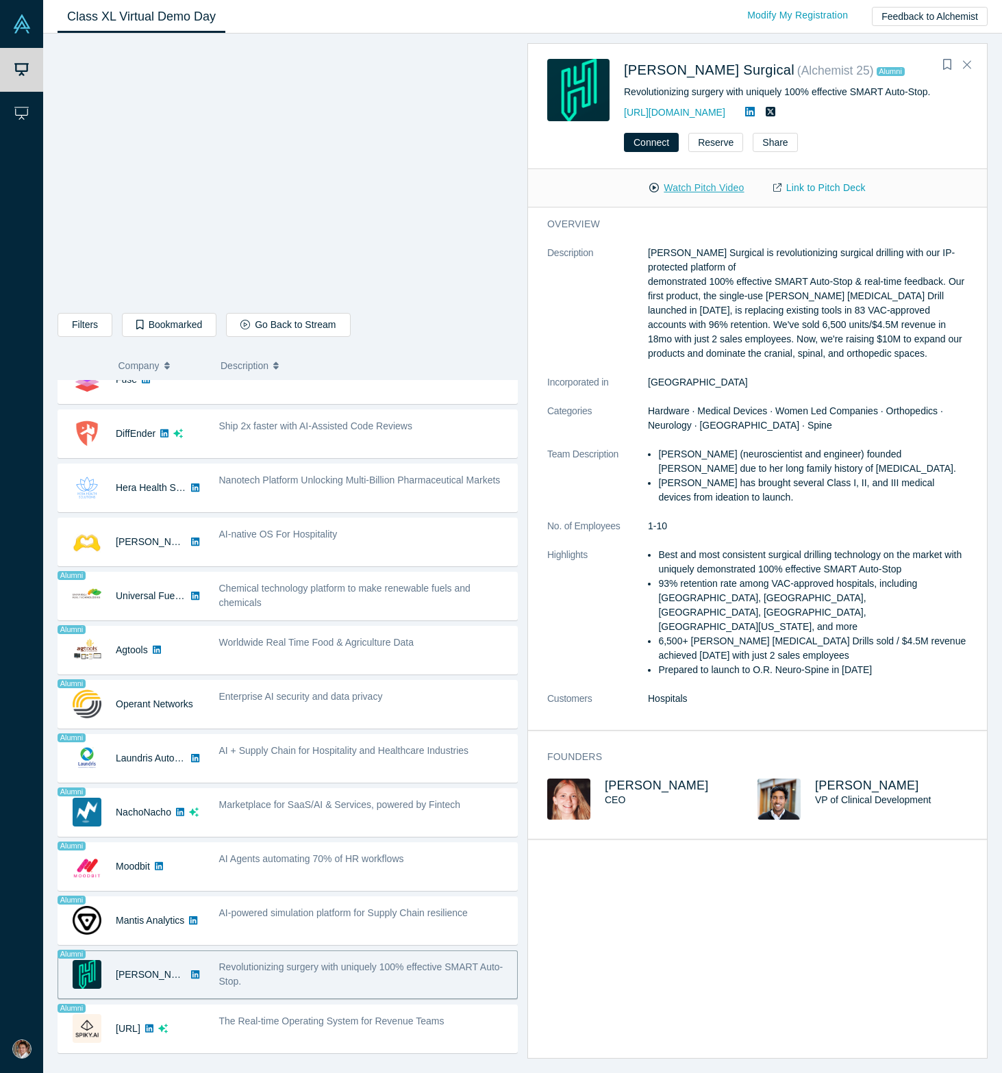
click at [687, 184] on button "Watch Pitch Video" at bounding box center [696, 188] width 123 height 24
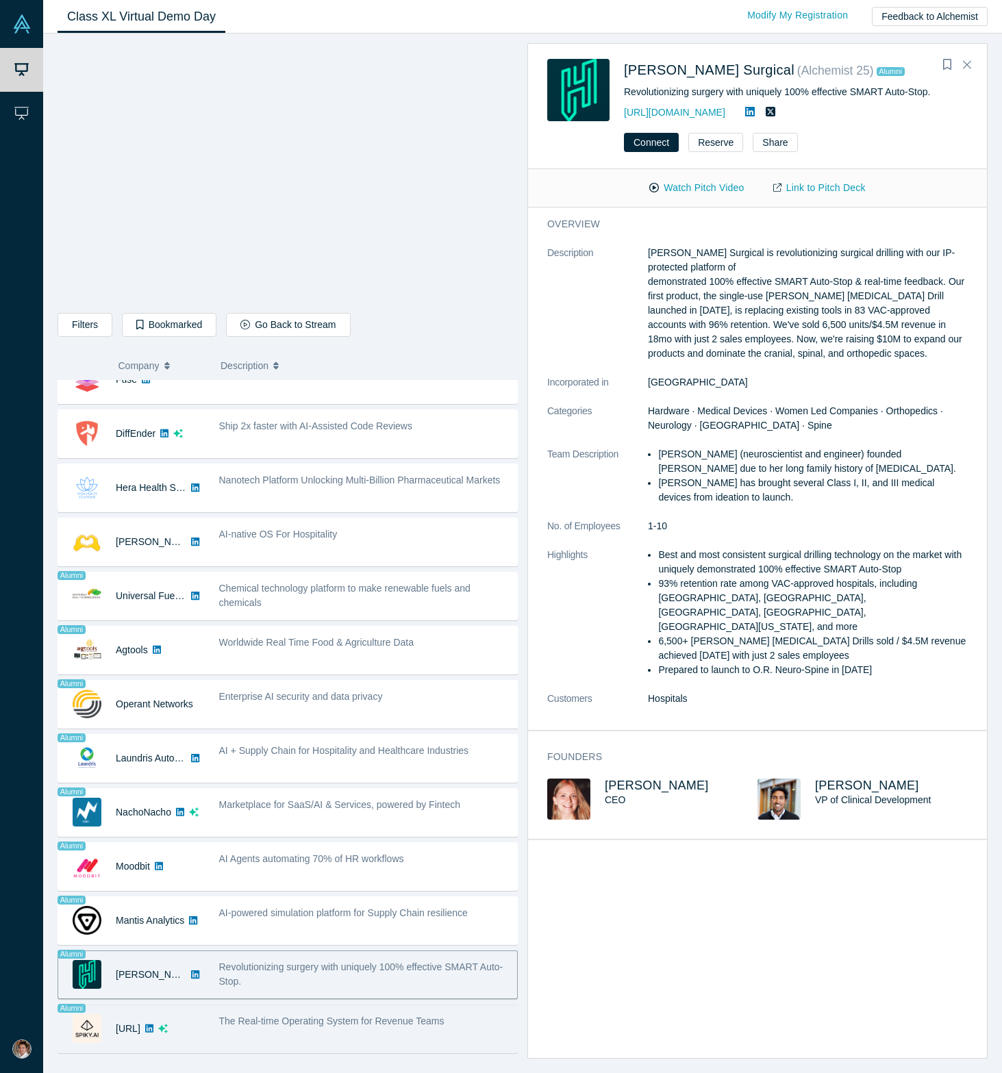
click at [286, 918] on div "The Real-time Operating System for Revenue Teams" at bounding box center [364, 1028] width 305 height 43
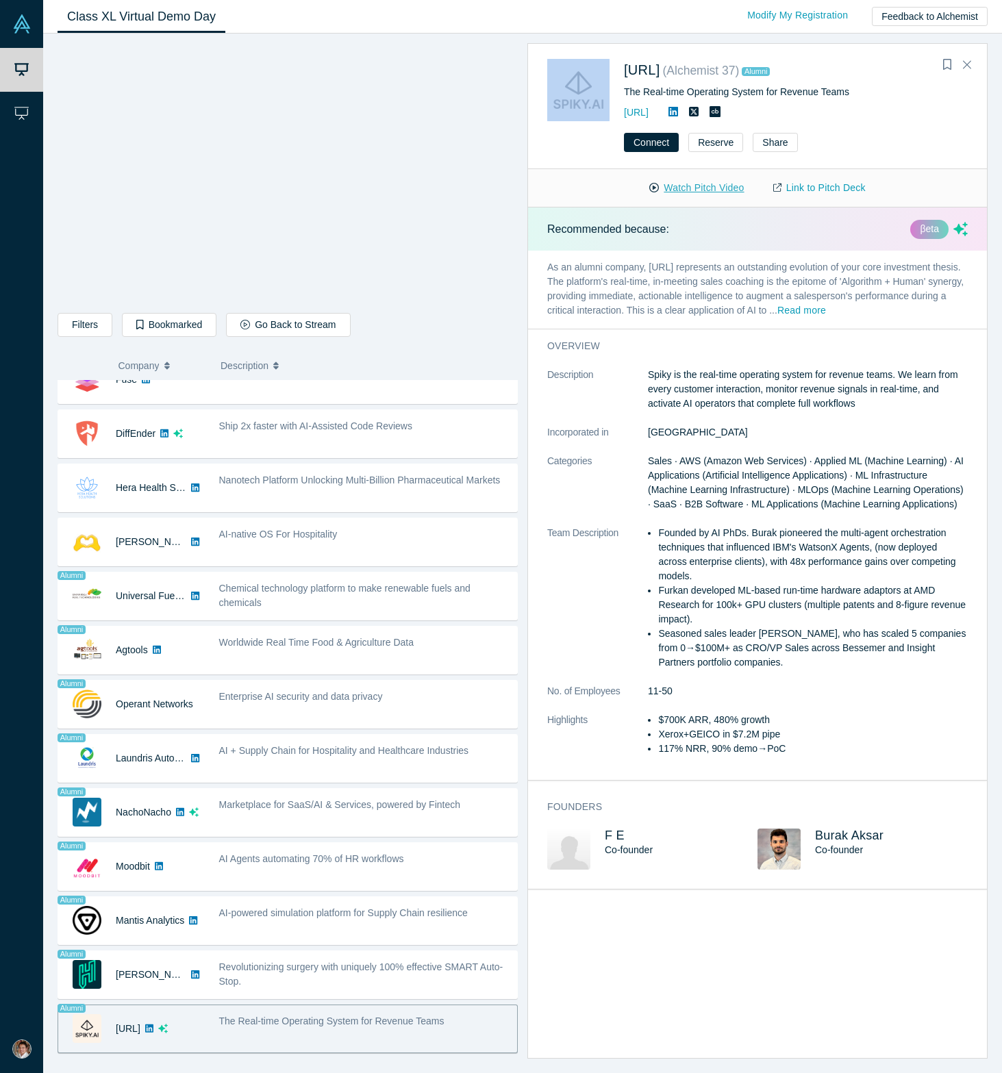
click at [697, 190] on button "Watch Pitch Video" at bounding box center [696, 188] width 123 height 24
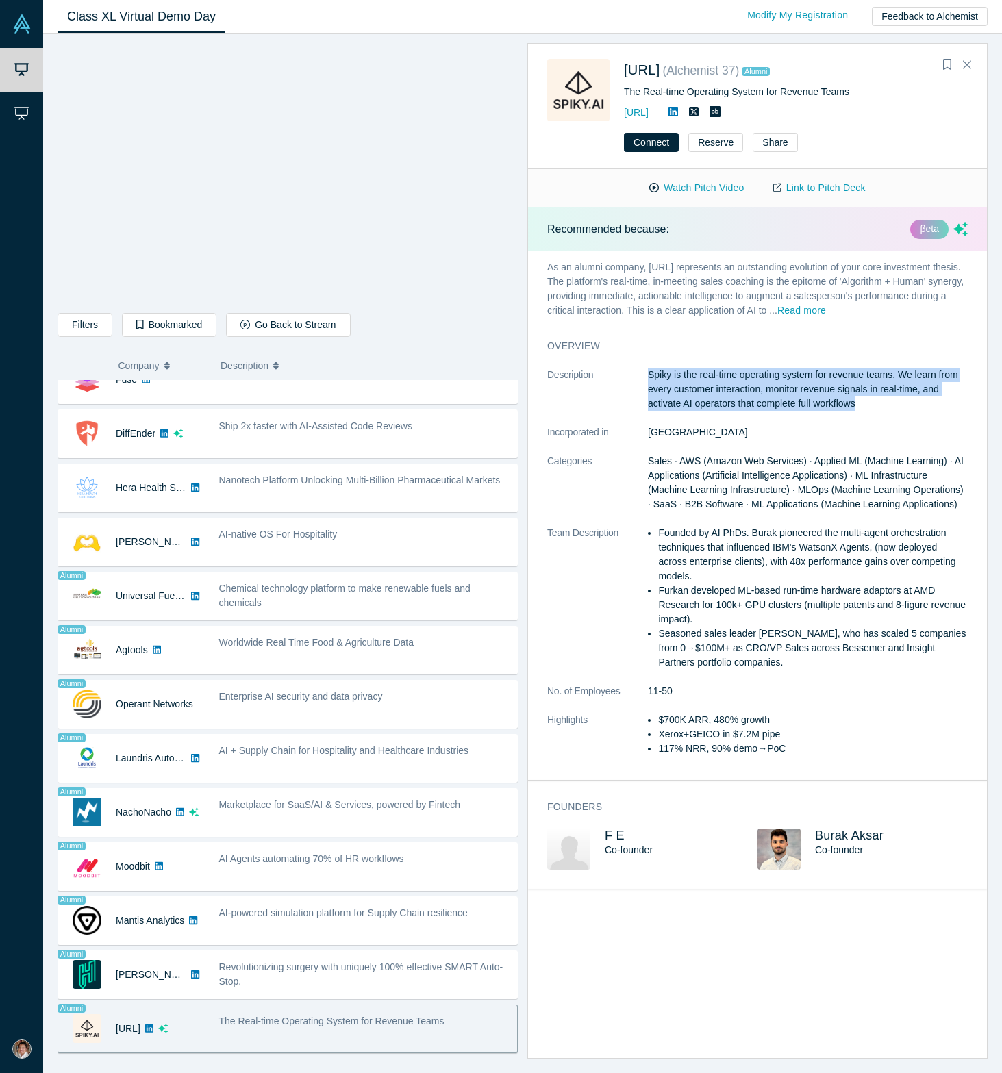
drag, startPoint x: 648, startPoint y: 374, endPoint x: 879, endPoint y: 409, distance: 234.0
click at [879, 409] on p "Spiky is the real-time operating system for revenue teams. We learn from every …" at bounding box center [808, 389] width 320 height 43
copy p "Spiky is the real-time operating system for revenue teams. We learn from every …"
click at [813, 190] on link "Link to Pitch Deck" at bounding box center [819, 188] width 121 height 24
click at [648, 110] on link "[URL]" at bounding box center [636, 112] width 25 height 11
